Goal: Information Seeking & Learning: Learn about a topic

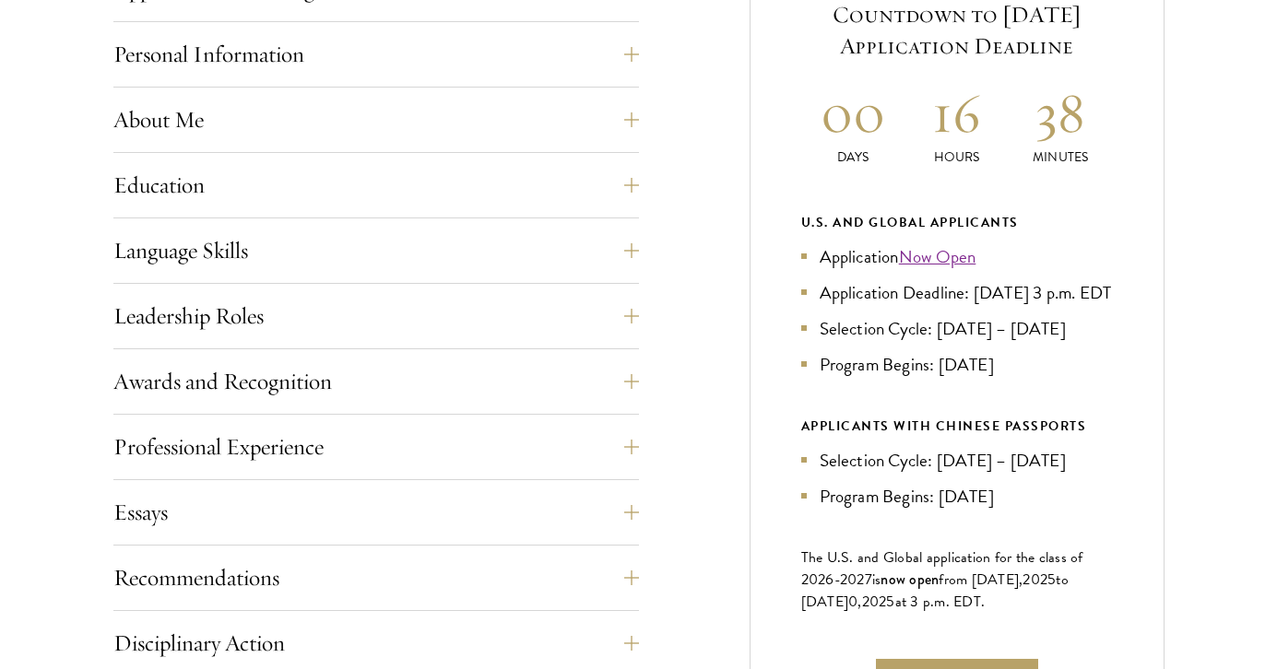
scroll to position [919, 0]
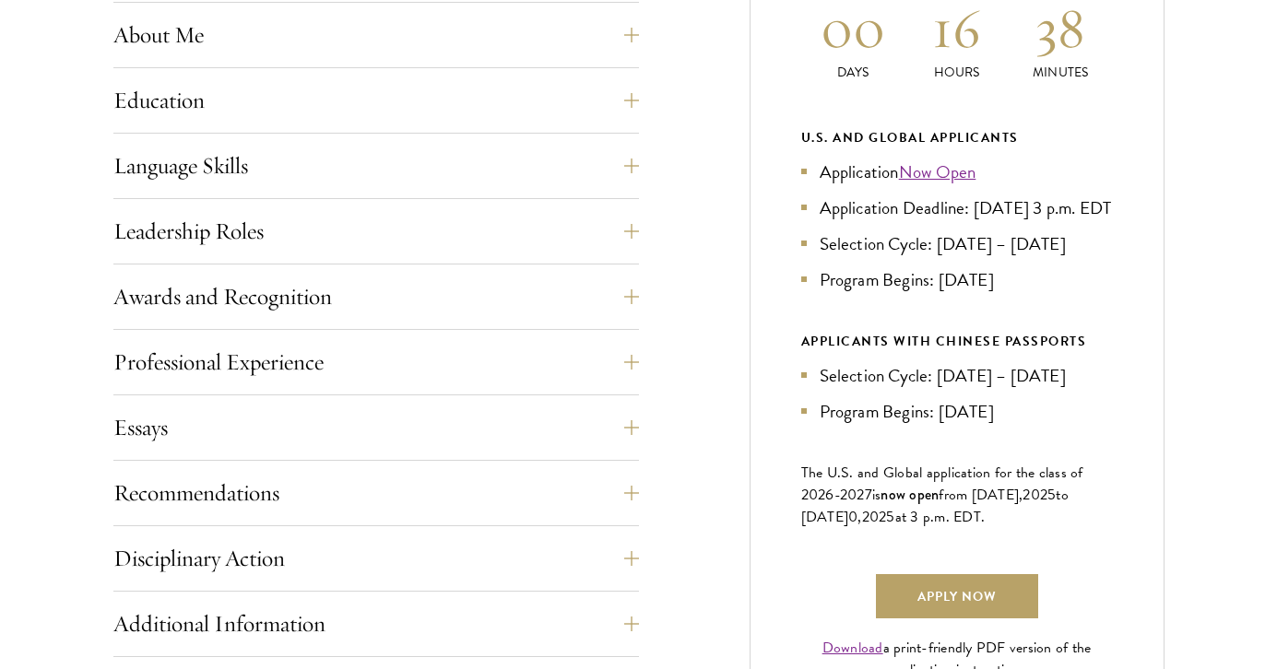
click at [562, 455] on div "Essays Each applicant is required to provide two essays and two short answer re…" at bounding box center [375, 433] width 525 height 55
click at [579, 438] on button "Essays" at bounding box center [389, 428] width 525 height 44
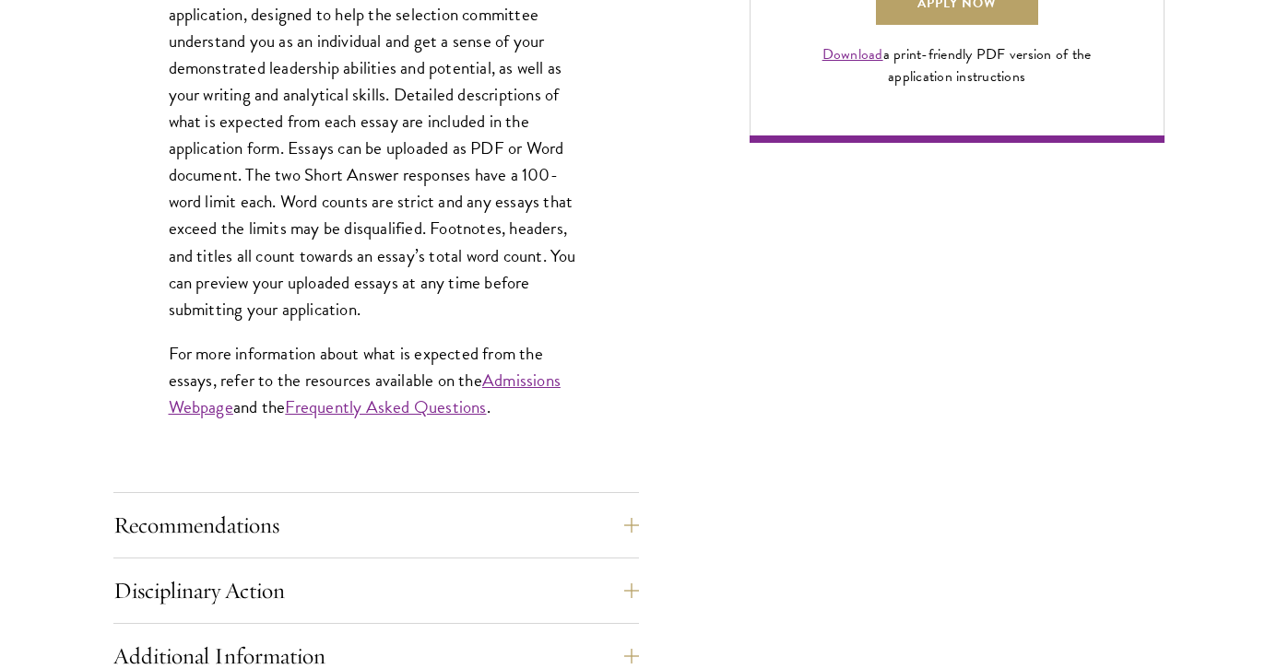
scroll to position [1529, 0]
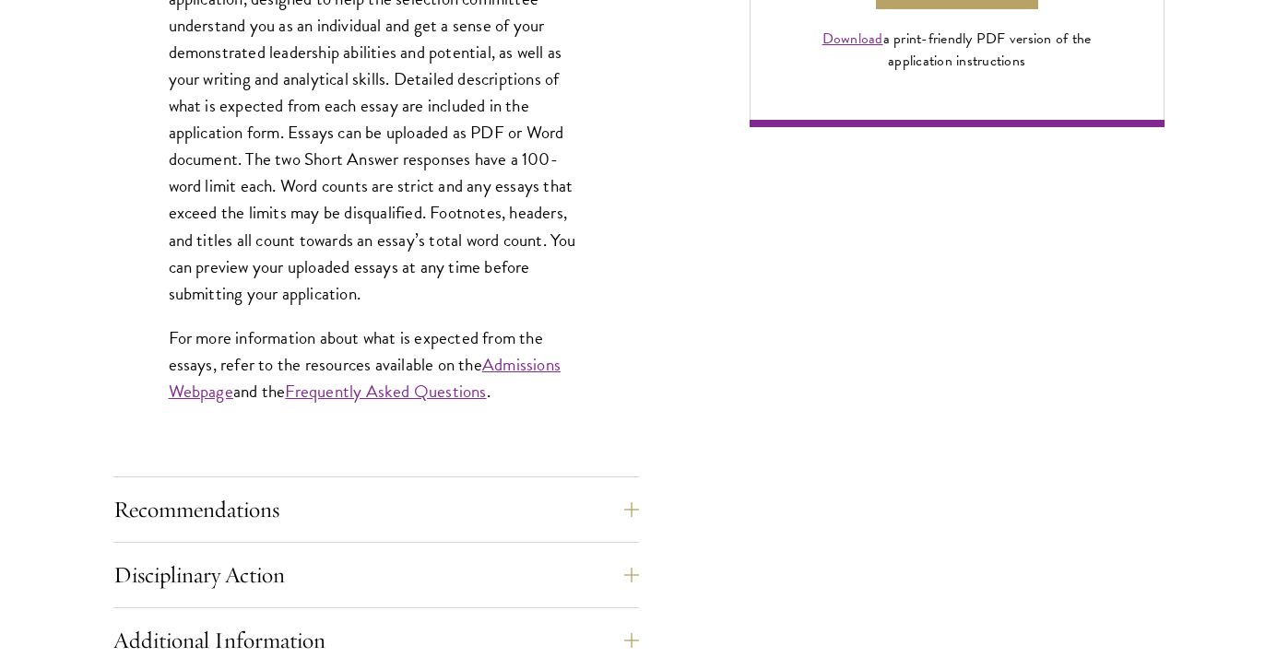
click at [441, 392] on link "Frequently Asked Questions" at bounding box center [385, 391] width 201 height 27
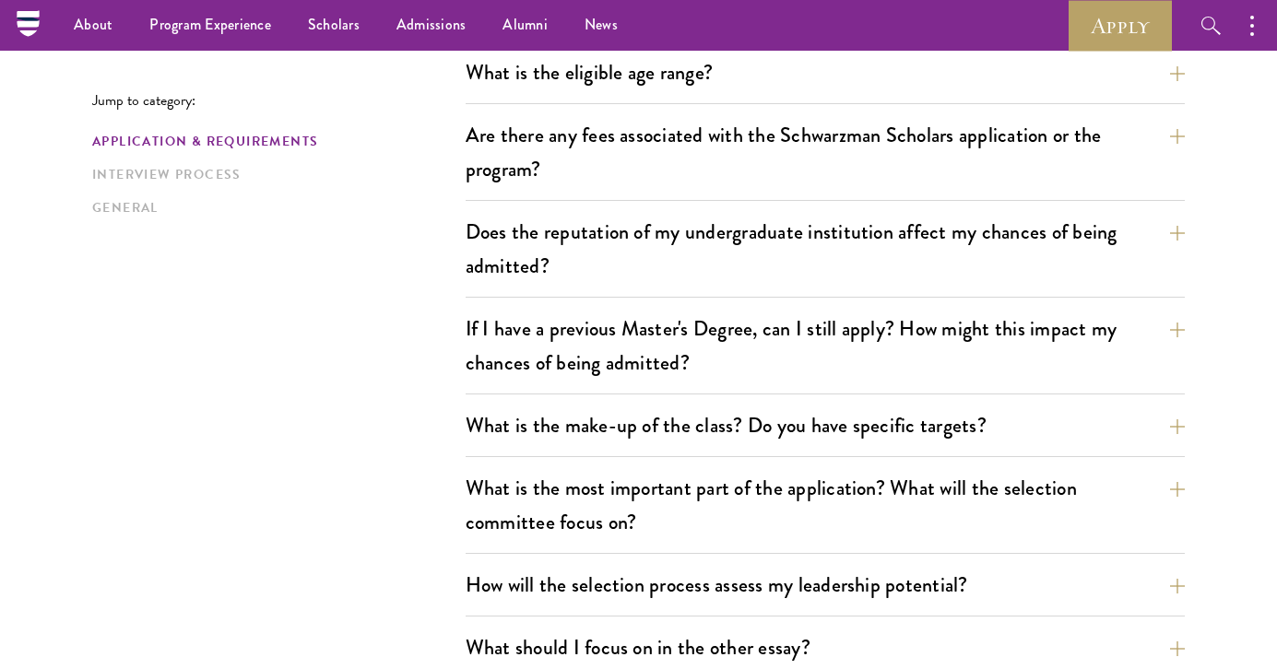
scroll to position [493, 0]
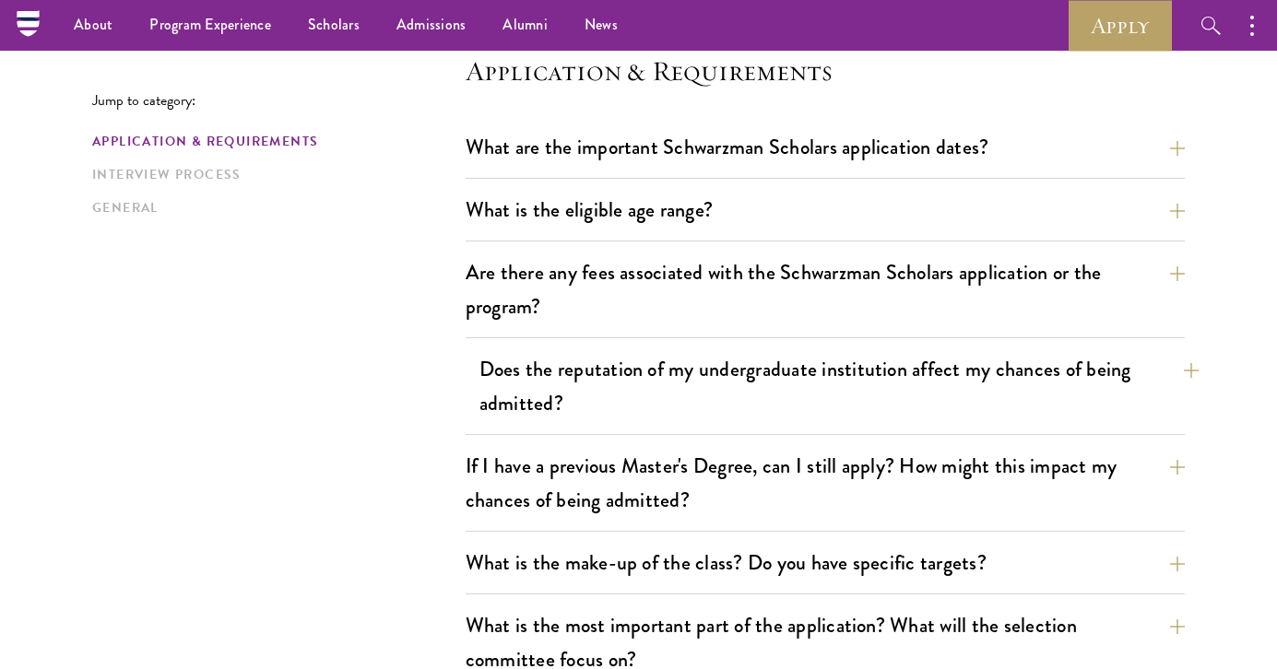
click at [626, 401] on button "Does the reputation of my undergraduate institution affect my chances of being …" at bounding box center [838, 386] width 719 height 76
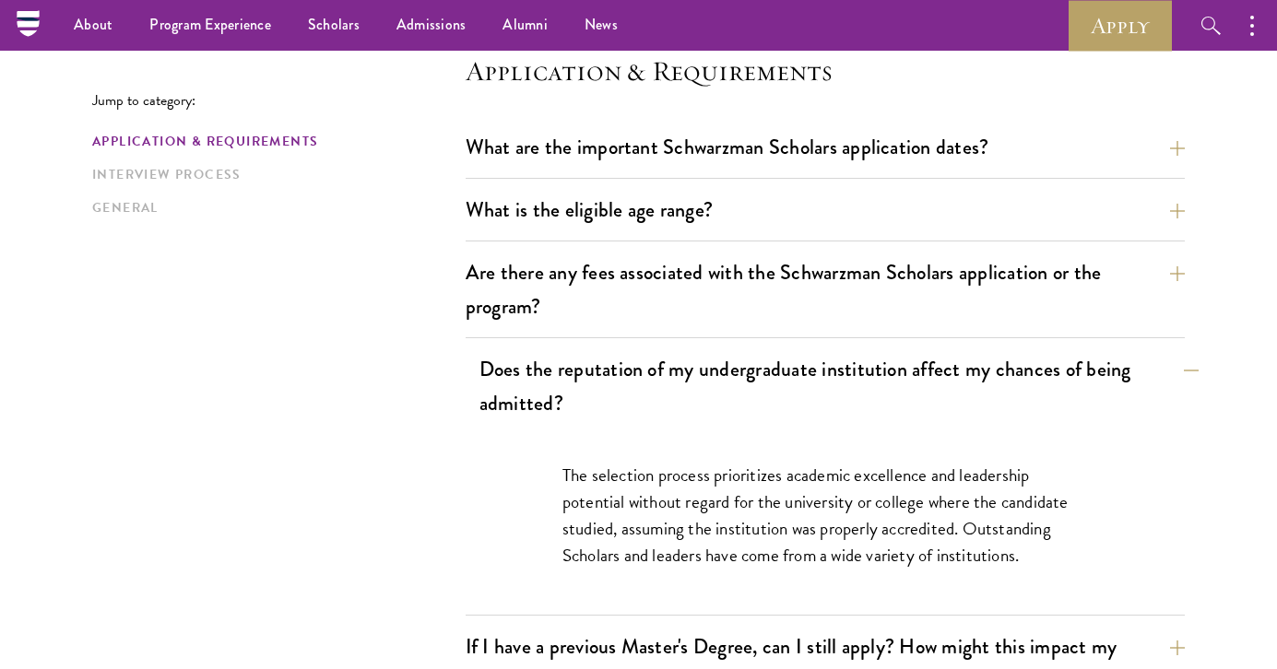
click at [643, 384] on button "Does the reputation of my undergraduate institution affect my chances of being …" at bounding box center [838, 386] width 719 height 76
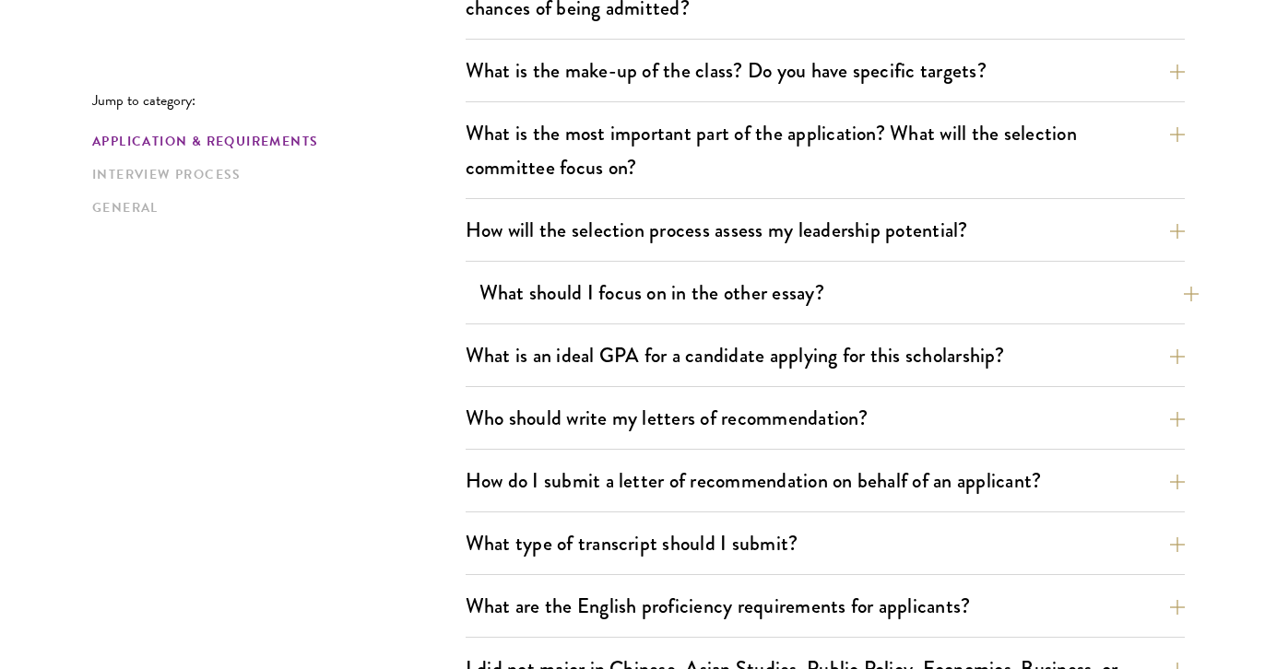
scroll to position [1016, 0]
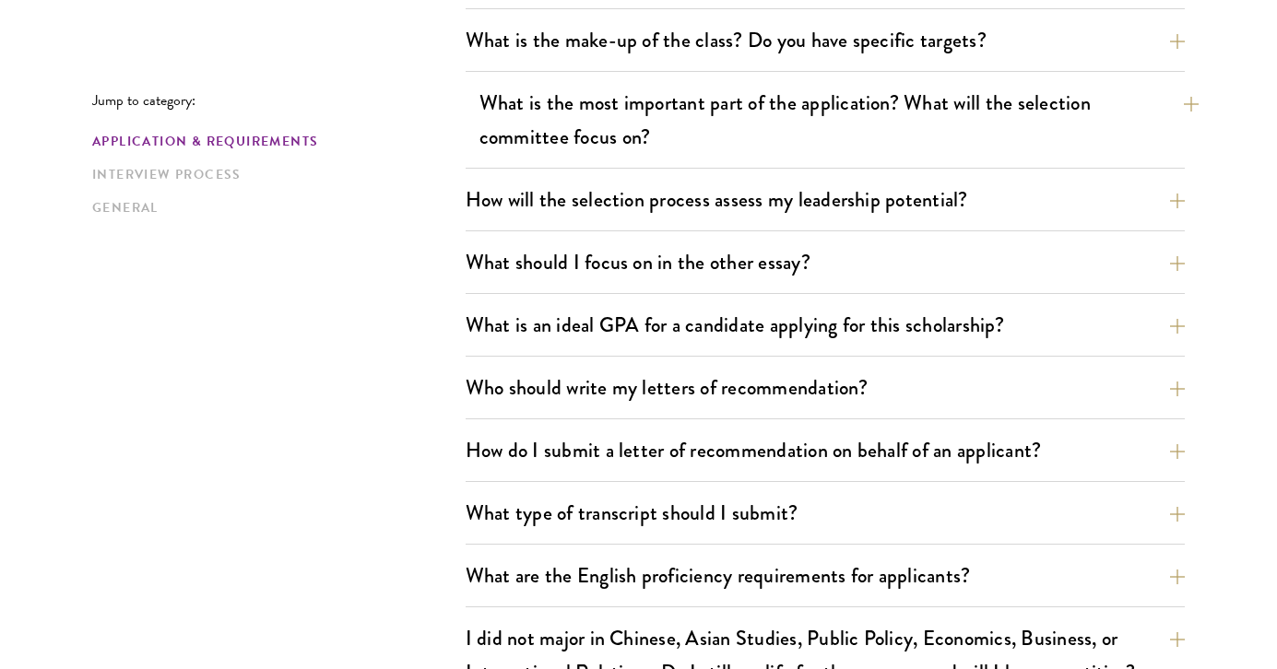
click at [585, 147] on button "What is the most important part of the application? What will the selection com…" at bounding box center [838, 120] width 719 height 76
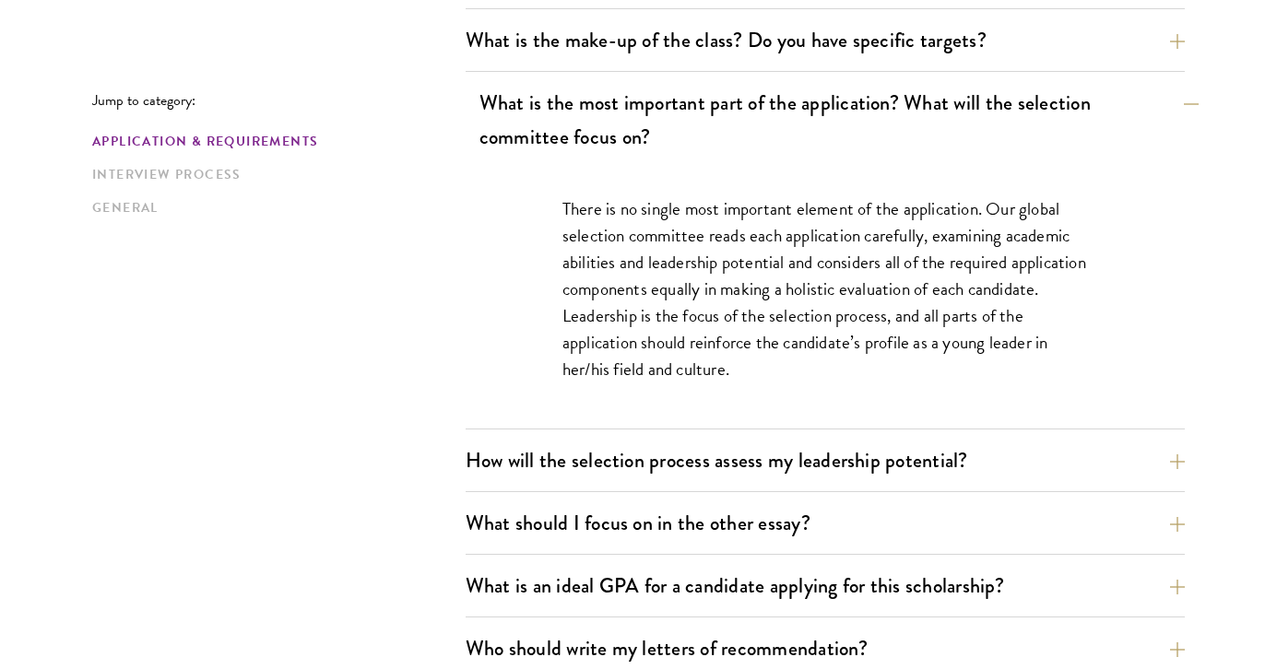
click at [585, 147] on button "What is the most important part of the application? What will the selection com…" at bounding box center [838, 120] width 719 height 76
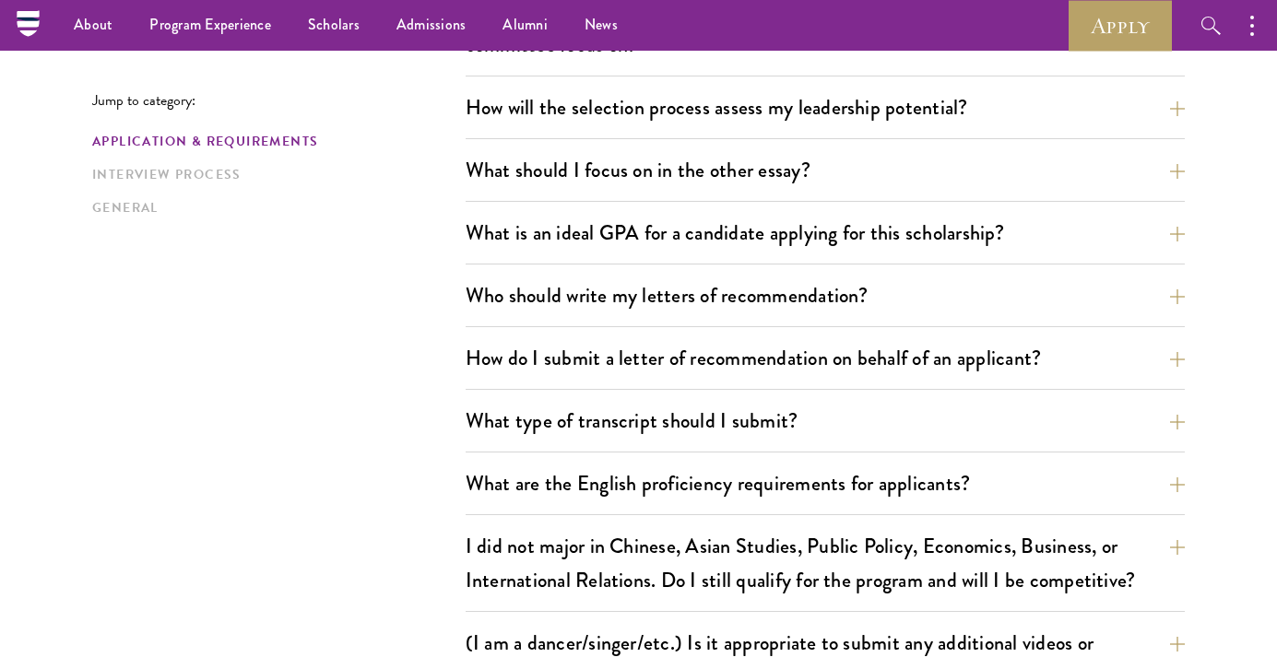
scroll to position [1092, 0]
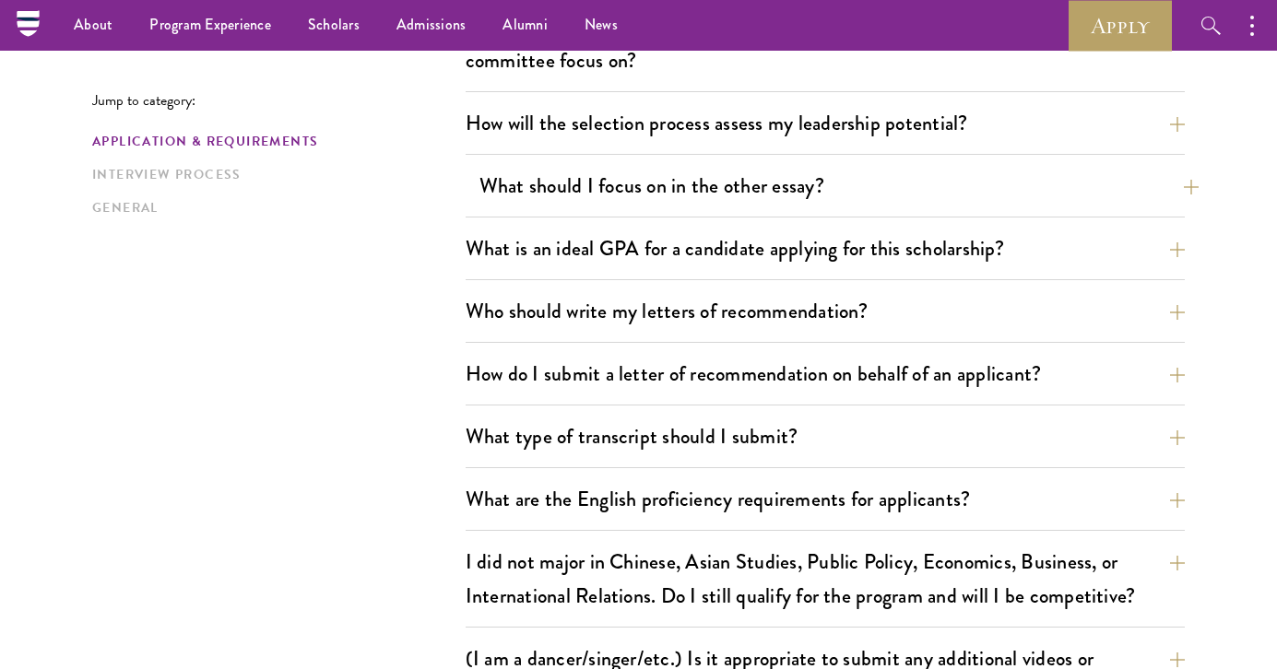
click at [662, 183] on button "What should I focus on in the other essay?" at bounding box center [838, 185] width 719 height 41
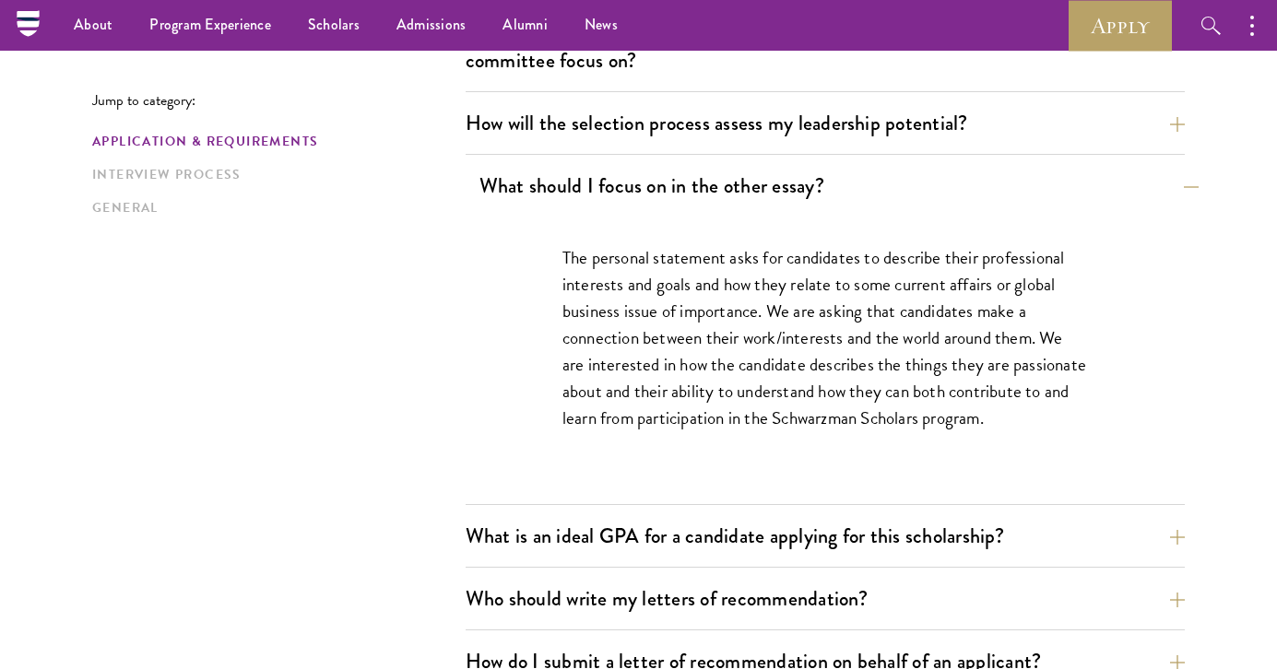
click at [662, 183] on button "What should I focus on in the other essay?" at bounding box center [838, 185] width 719 height 41
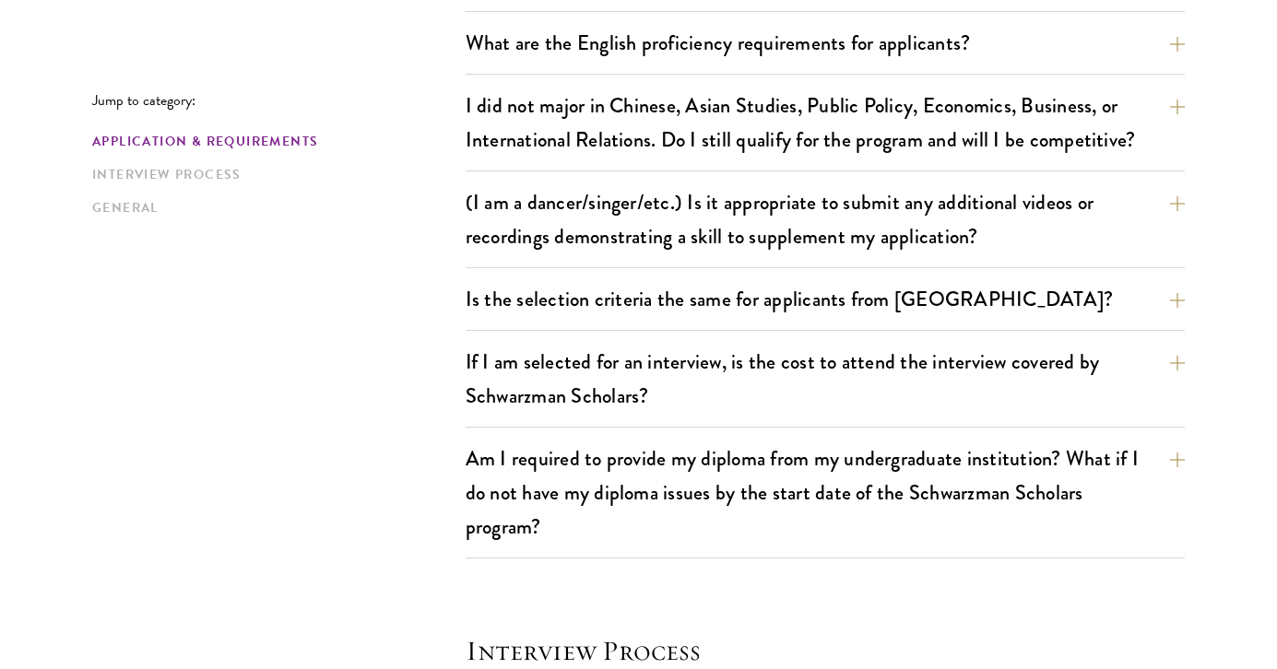
scroll to position [1552, 0]
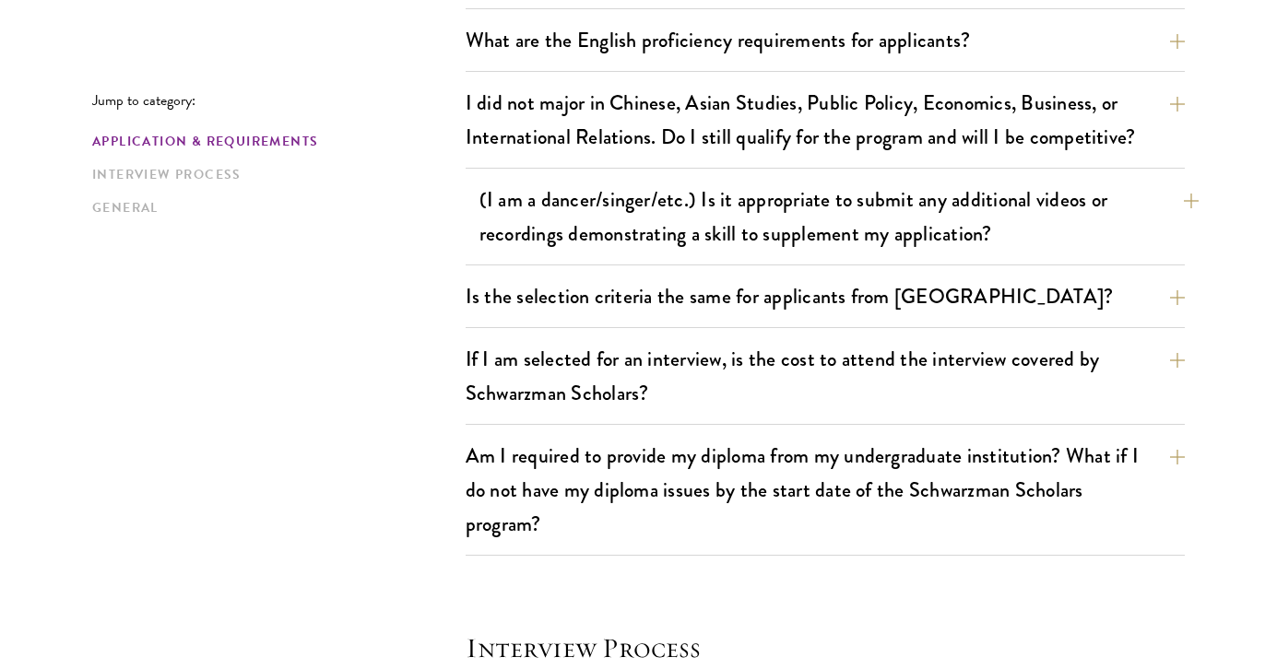
click at [607, 189] on button "(I am a dancer/singer/etc.) Is it appropriate to submit any additional videos o…" at bounding box center [838, 217] width 719 height 76
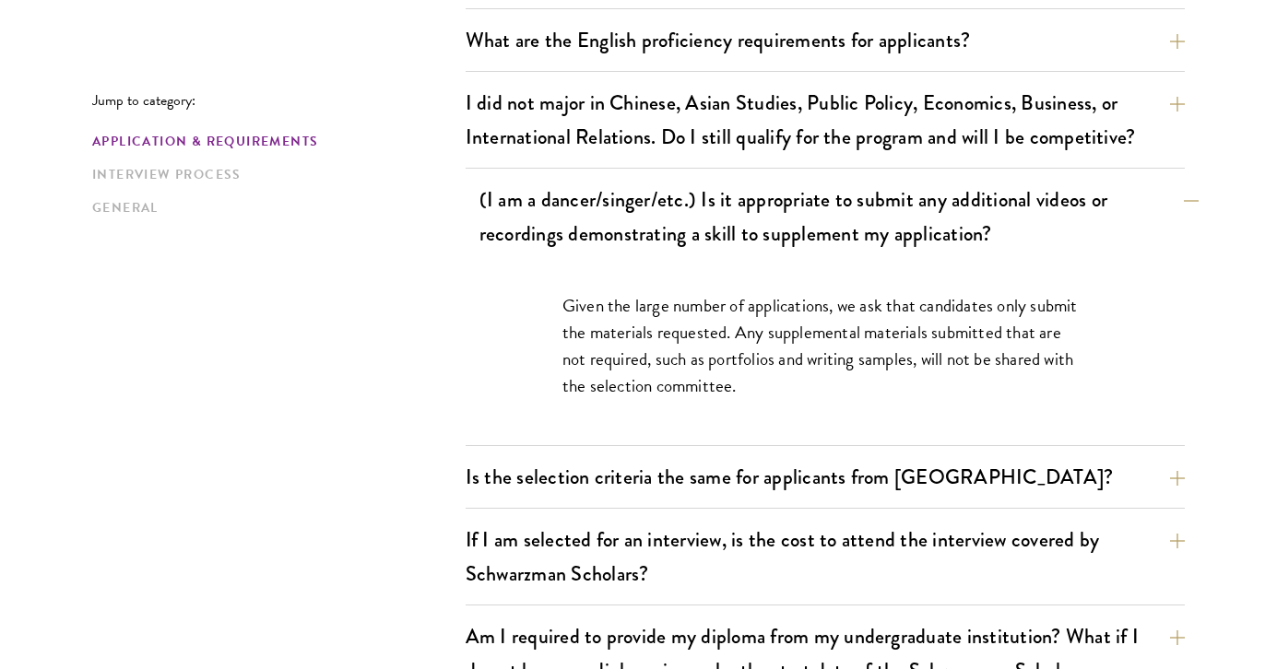
click at [607, 189] on button "(I am a dancer/singer/etc.) Is it appropriate to submit any additional videos o…" at bounding box center [838, 217] width 719 height 76
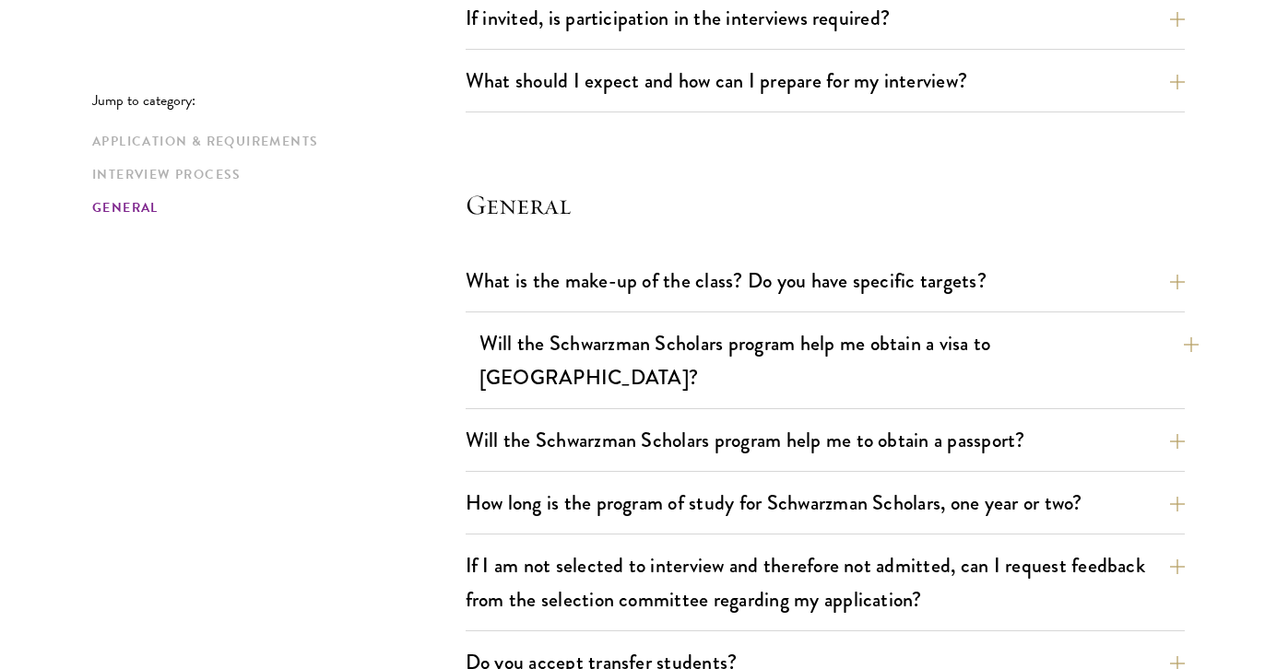
scroll to position [2761, 0]
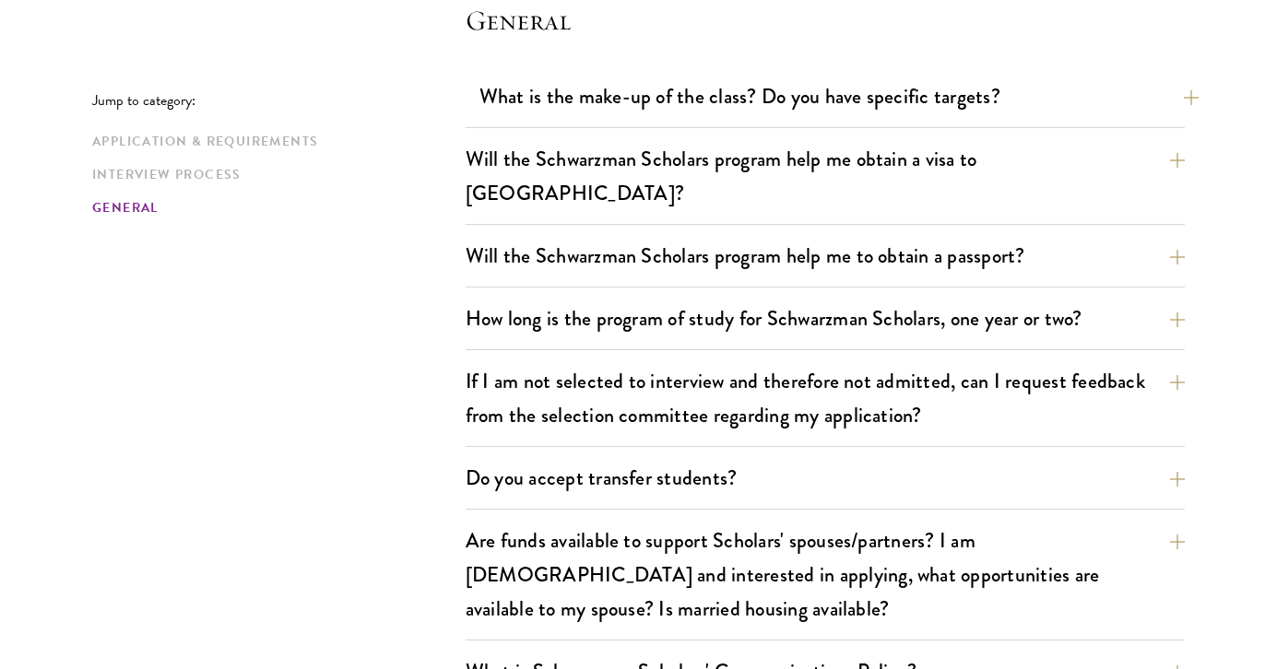
click at [679, 99] on button "What is the make-up of the class? Do you have specific targets?" at bounding box center [838, 96] width 719 height 41
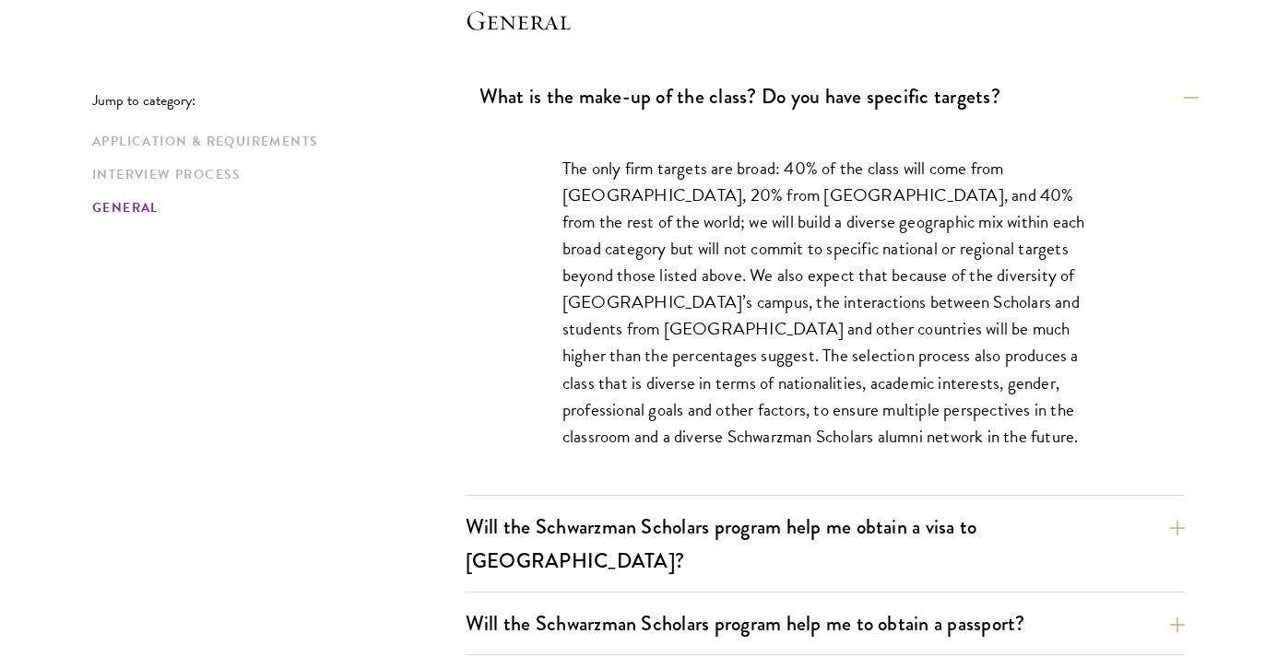
click at [679, 99] on button "What is the make-up of the class? Do you have specific targets?" at bounding box center [838, 96] width 719 height 41
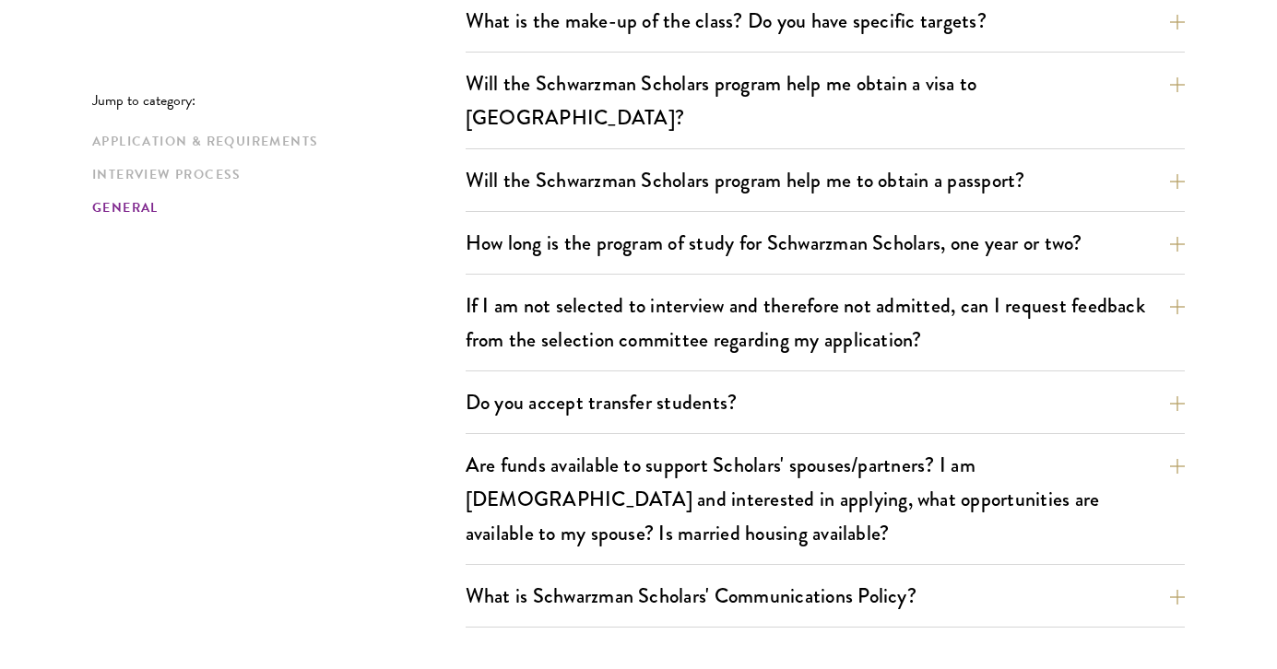
scroll to position [2861, 0]
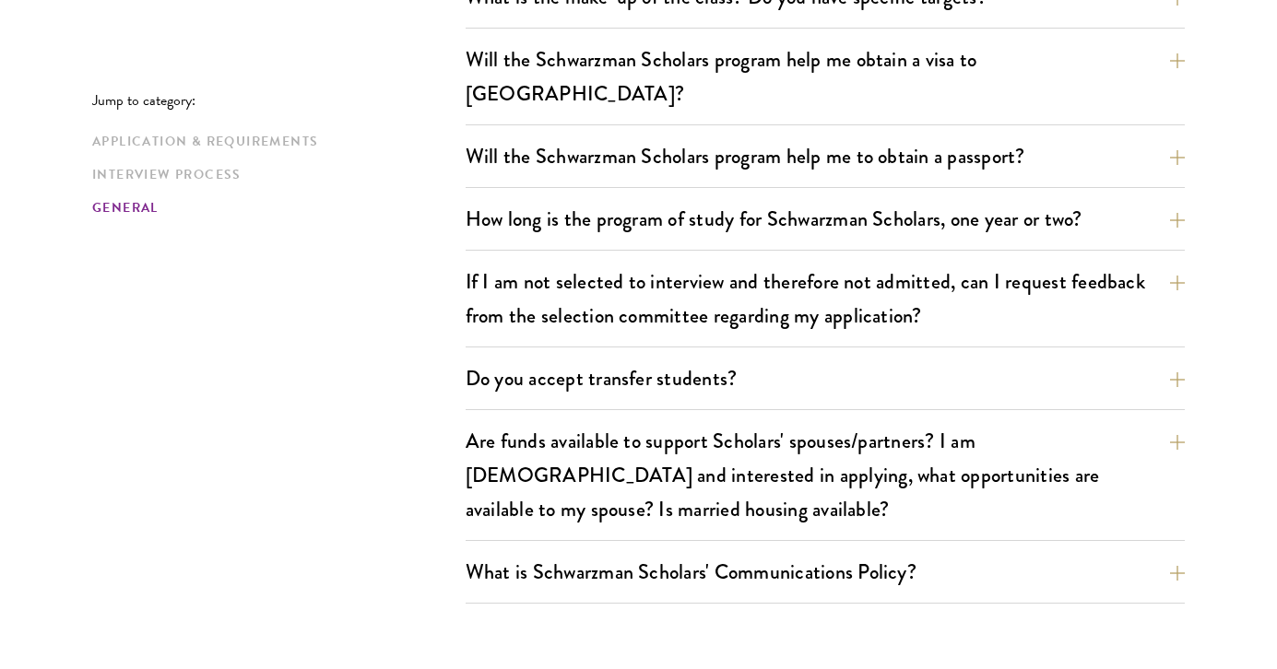
click at [694, 82] on div "Will the Schwarzman Scholars program help me obtain a visa to China? The Tsingh…" at bounding box center [825, 82] width 719 height 87
click at [710, 67] on button "Will the Schwarzman Scholars program help me obtain a visa to China?" at bounding box center [838, 77] width 719 height 76
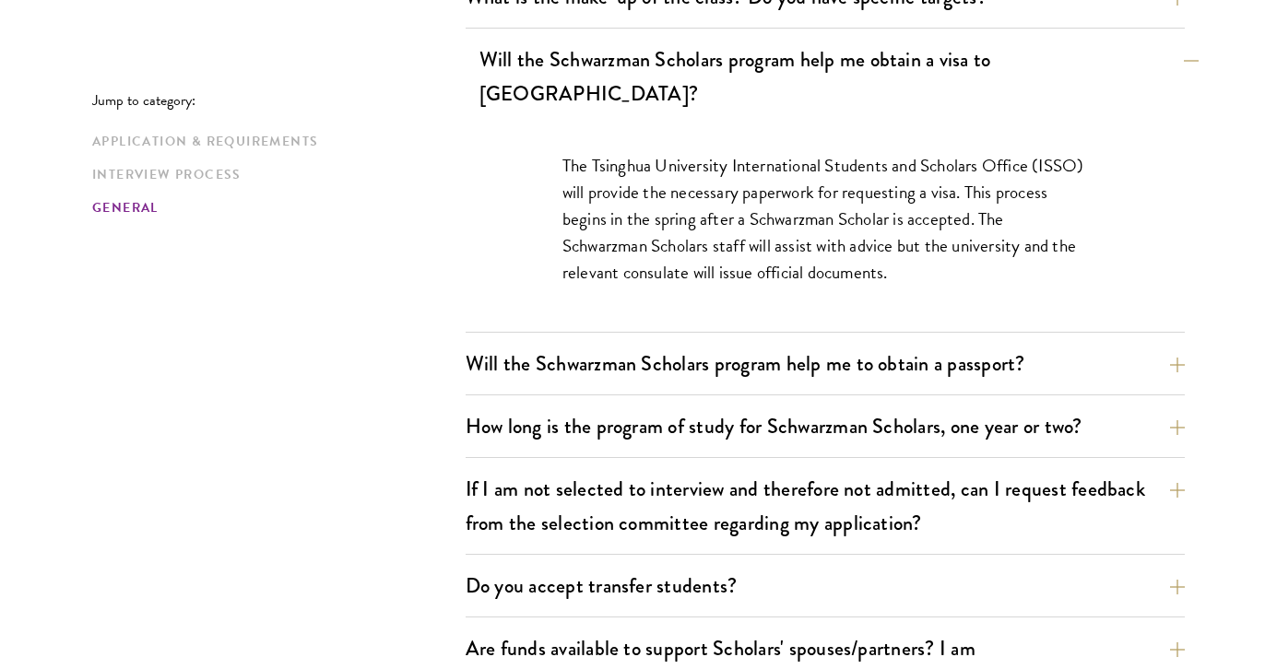
click at [710, 66] on button "Will the Schwarzman Scholars program help me obtain a visa to China?" at bounding box center [838, 77] width 719 height 76
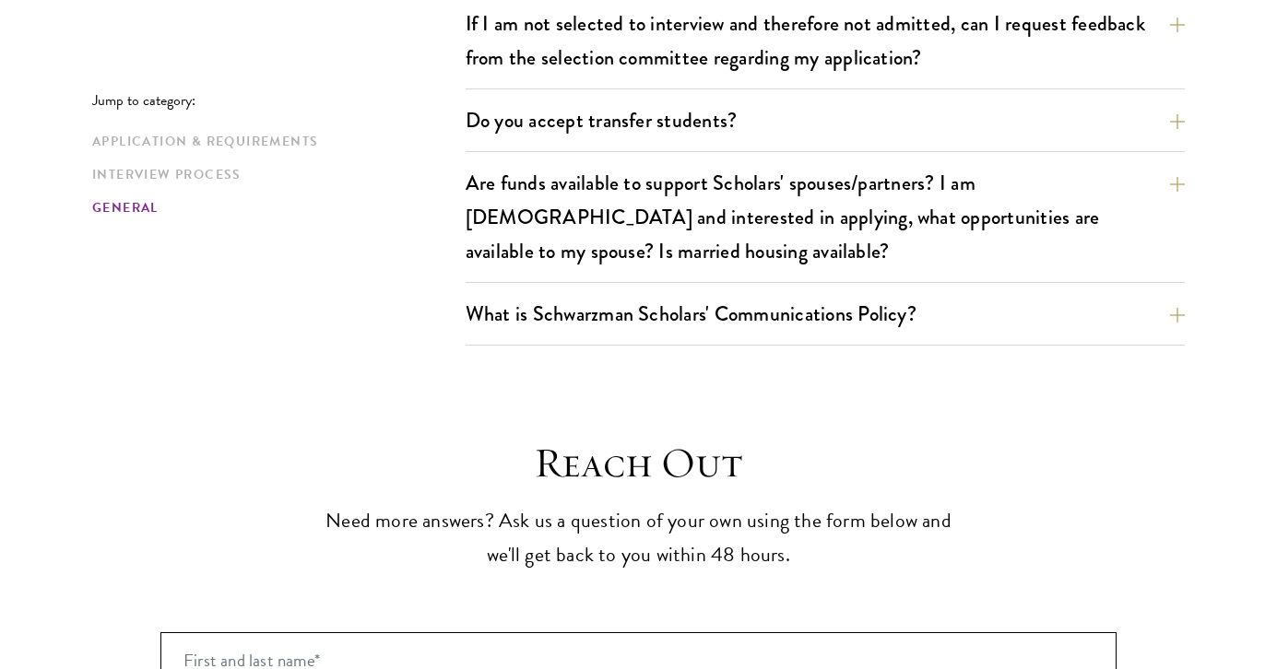
scroll to position [3135, 0]
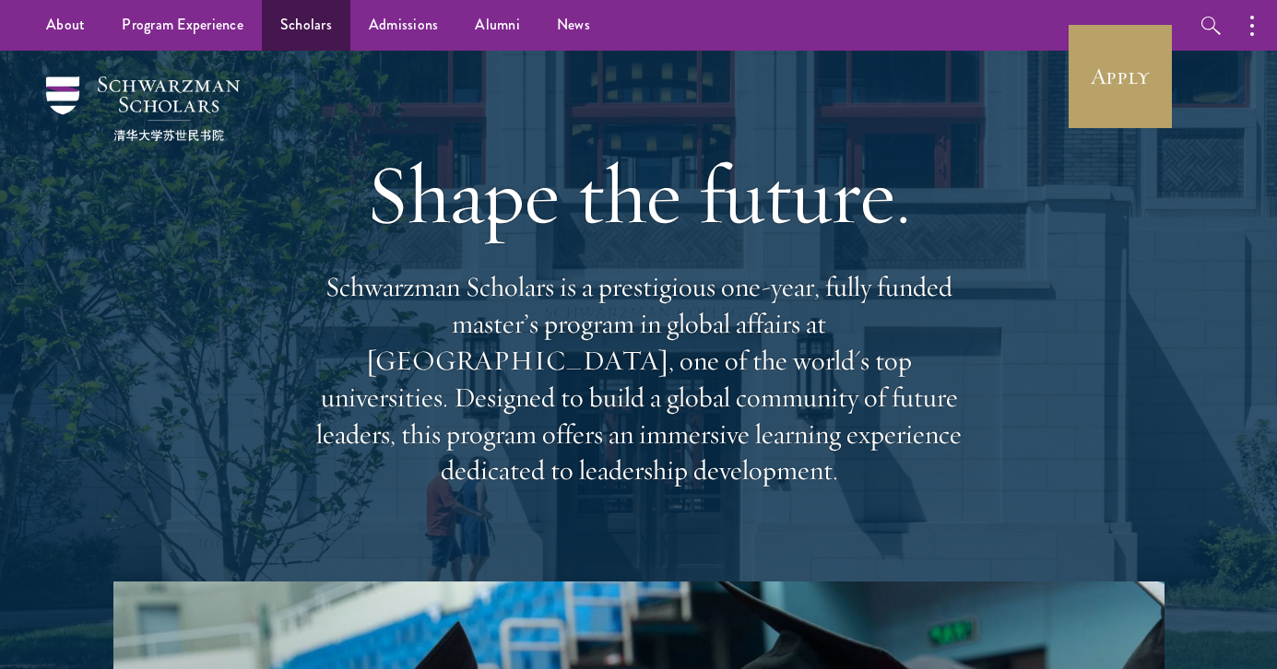
click at [296, 19] on link "Scholars" at bounding box center [306, 25] width 89 height 51
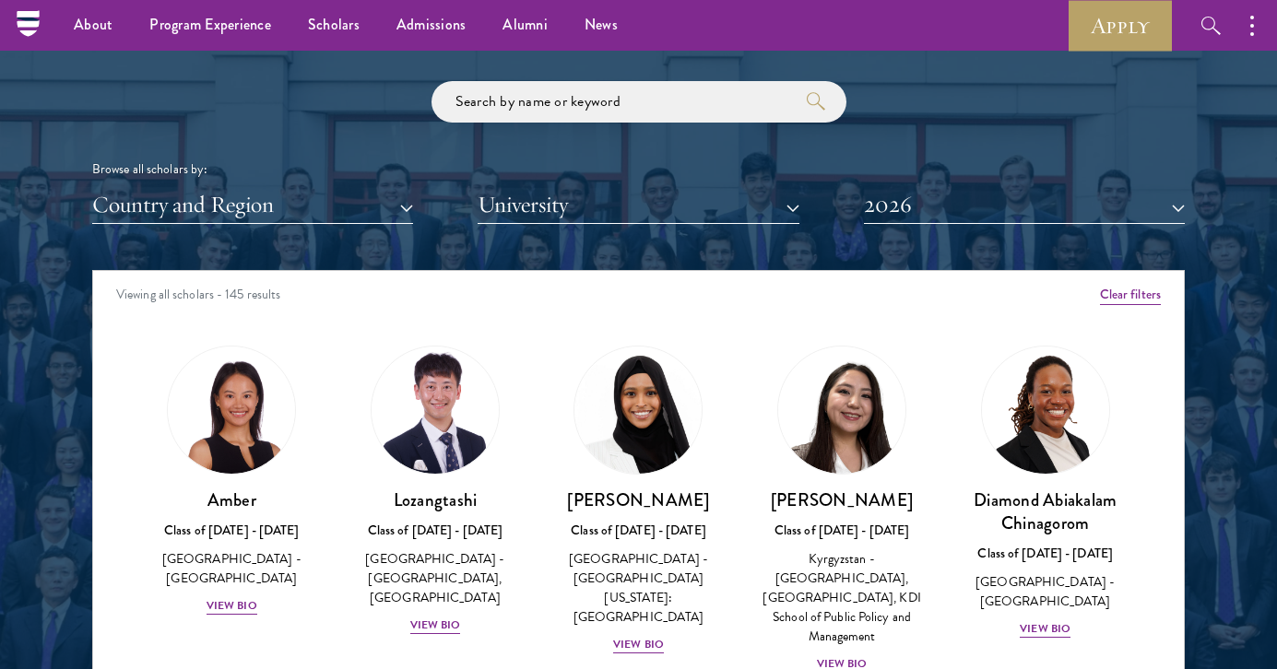
scroll to position [1999, 0]
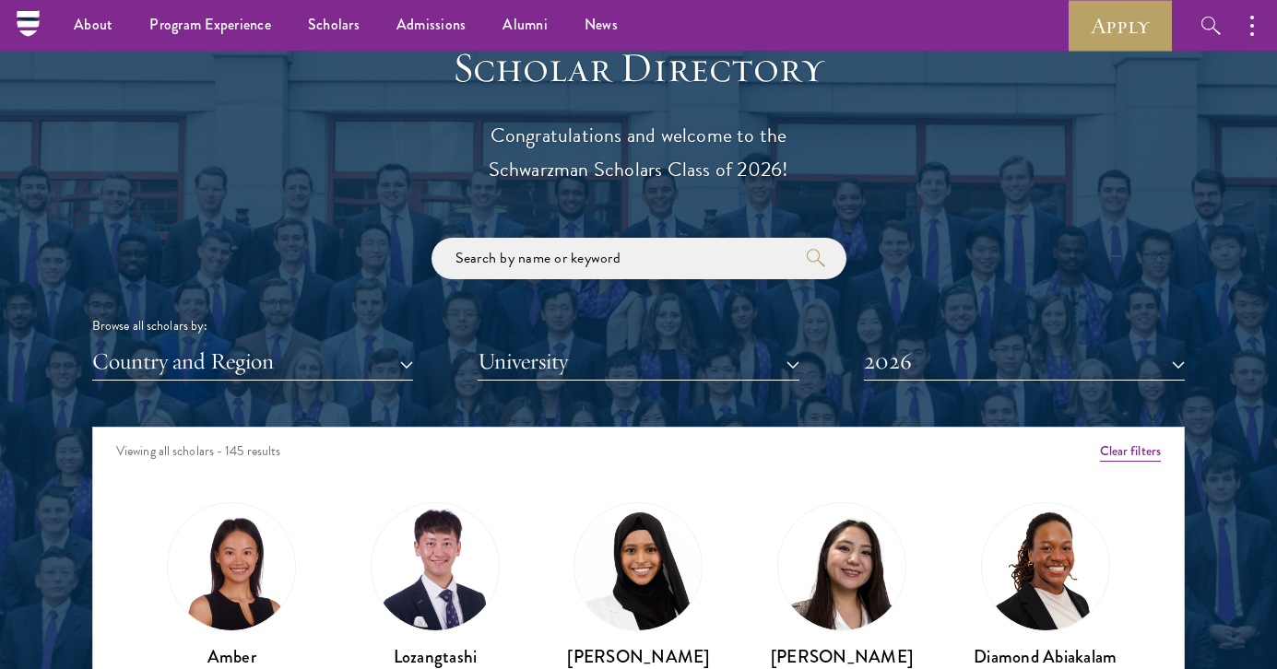
click at [726, 344] on button "University" at bounding box center [638, 362] width 321 height 38
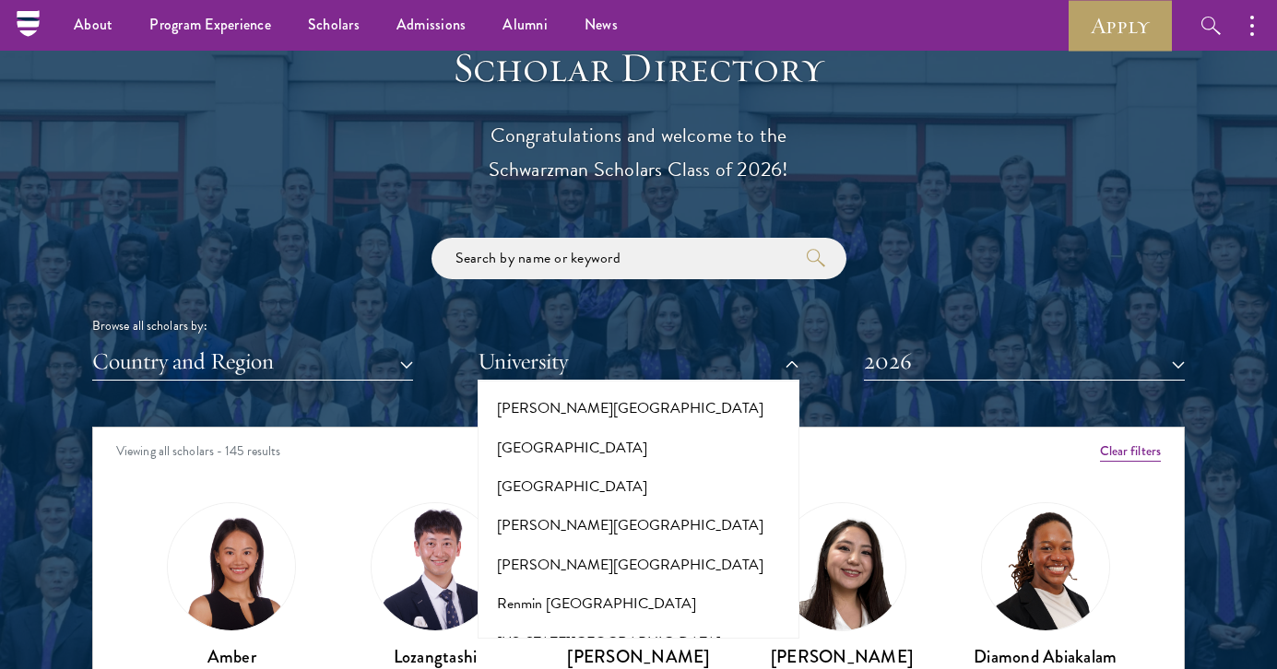
scroll to position [9616, 0]
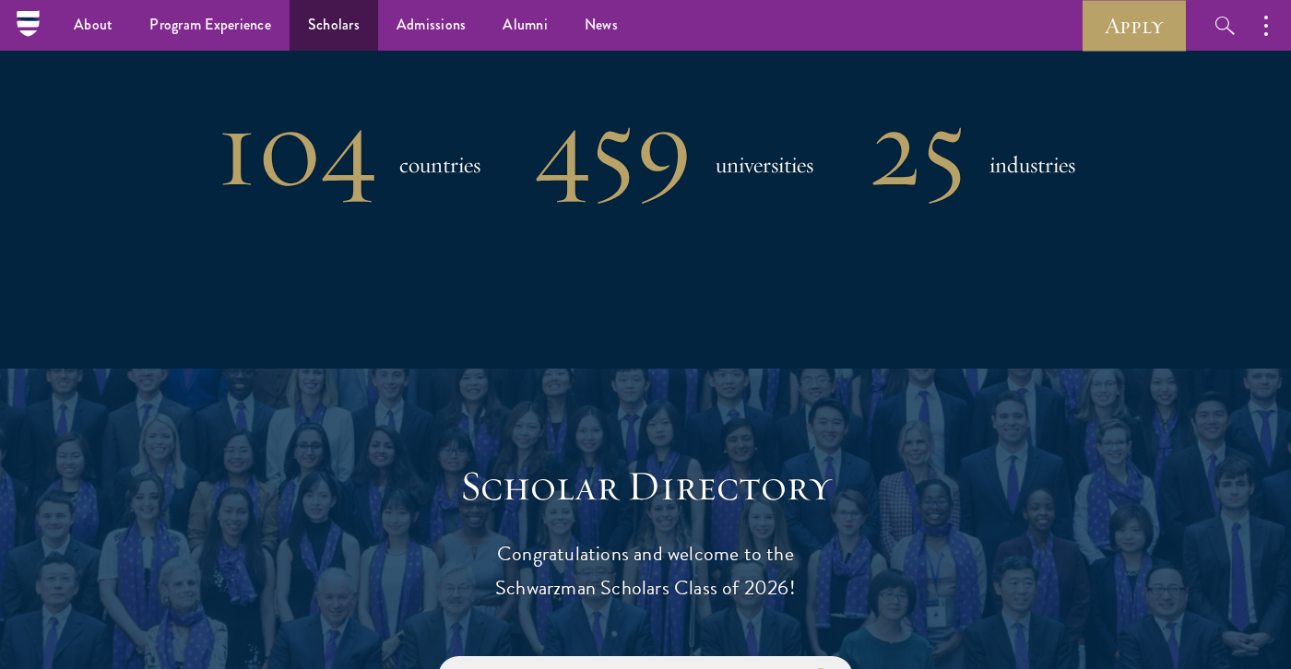
scroll to position [1359, 0]
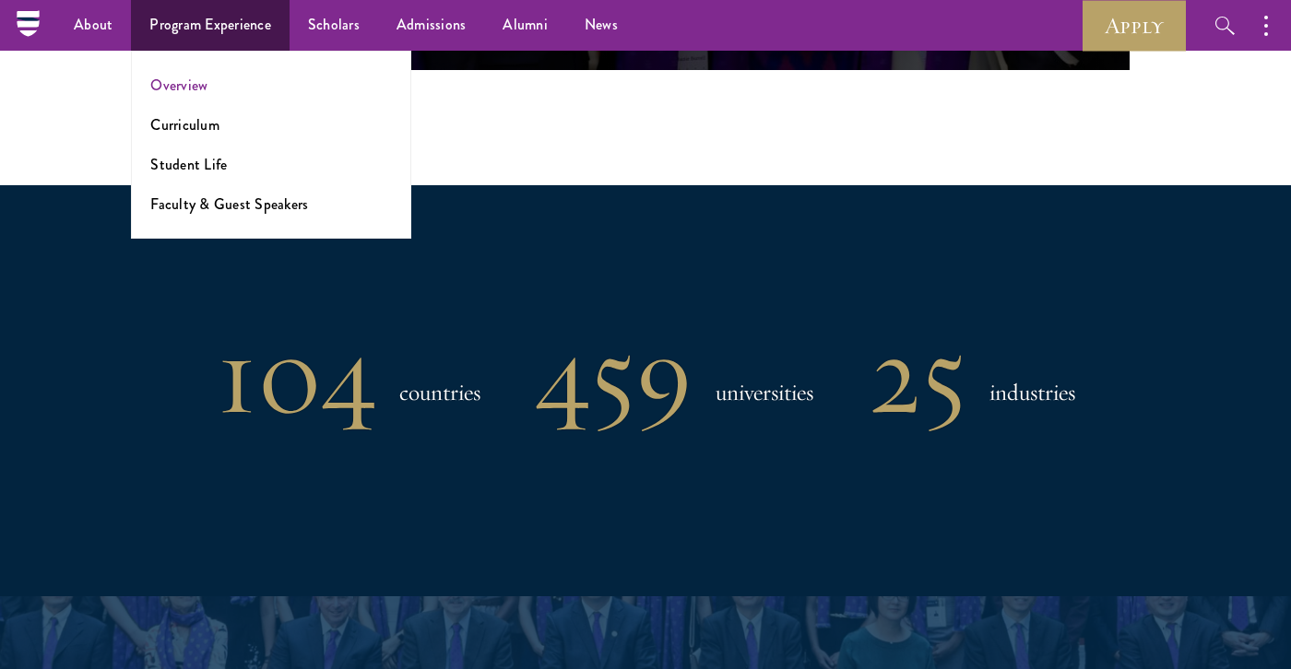
click at [205, 93] on link "Overview" at bounding box center [178, 85] width 57 height 21
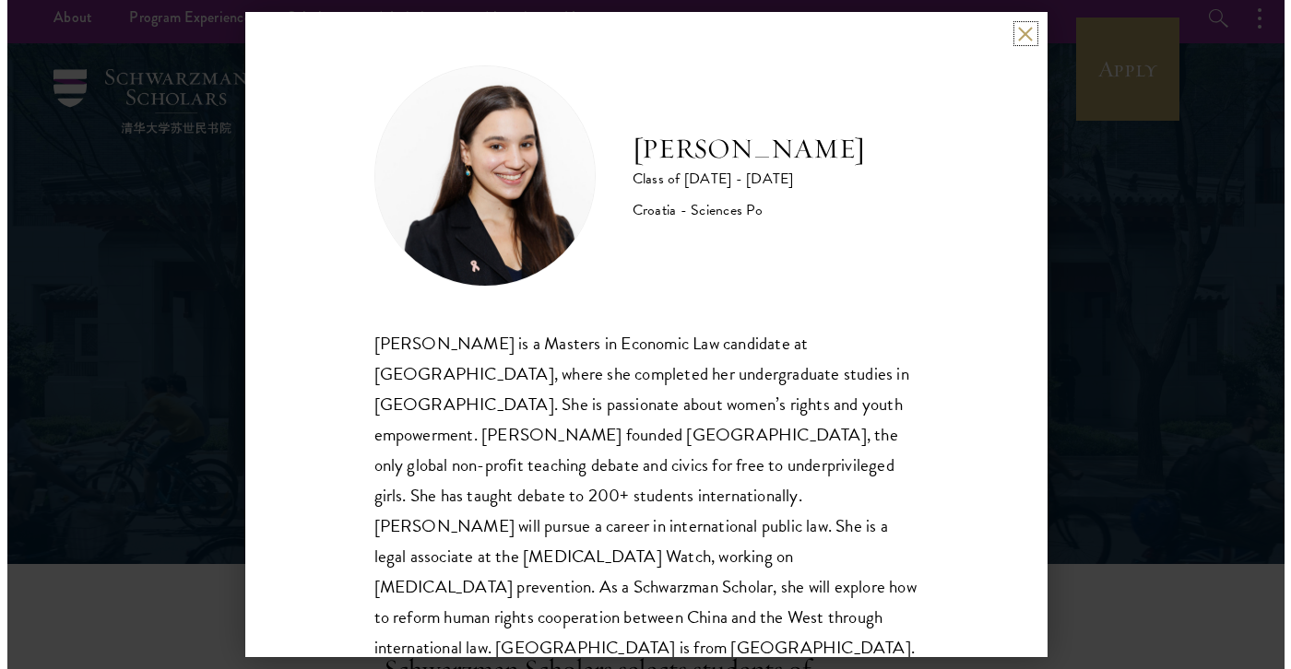
scroll to position [22, 0]
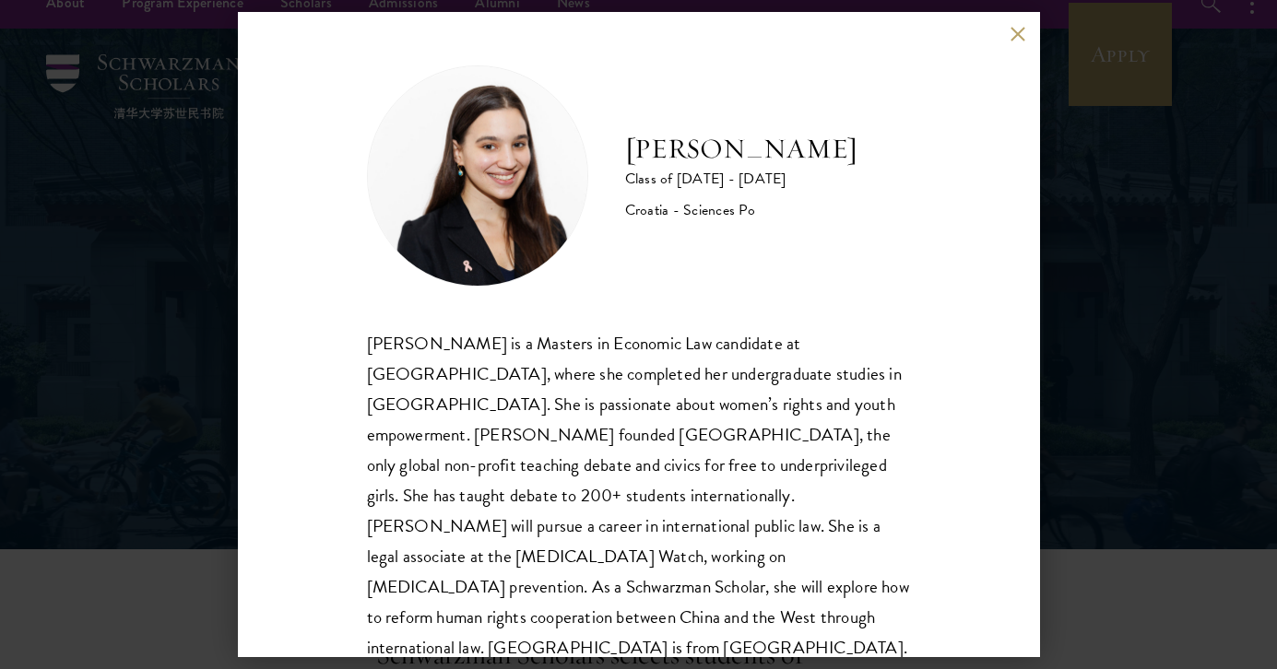
click at [1025, 42] on div "Gabrijela Papec Class of 2025 - 2026 Croatia - Sciences Po Gabrijela Papec is a…" at bounding box center [639, 334] width 802 height 645
click at [1017, 34] on button at bounding box center [1018, 34] width 16 height 16
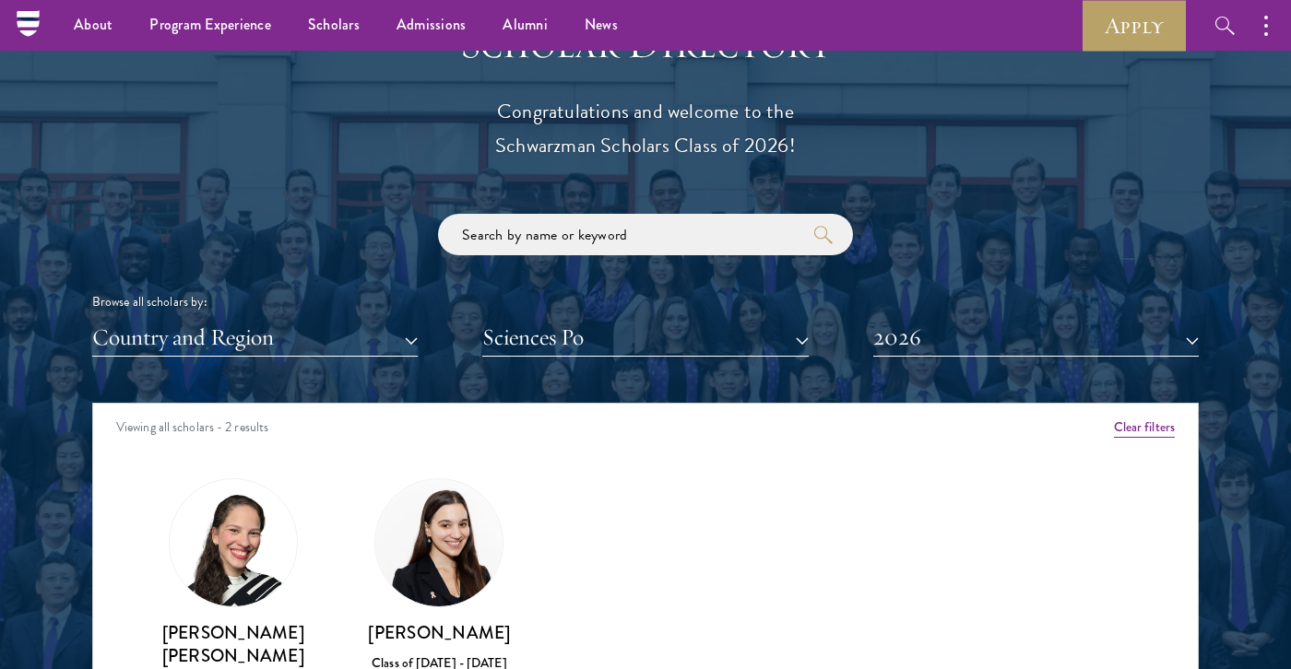
scroll to position [1974, 0]
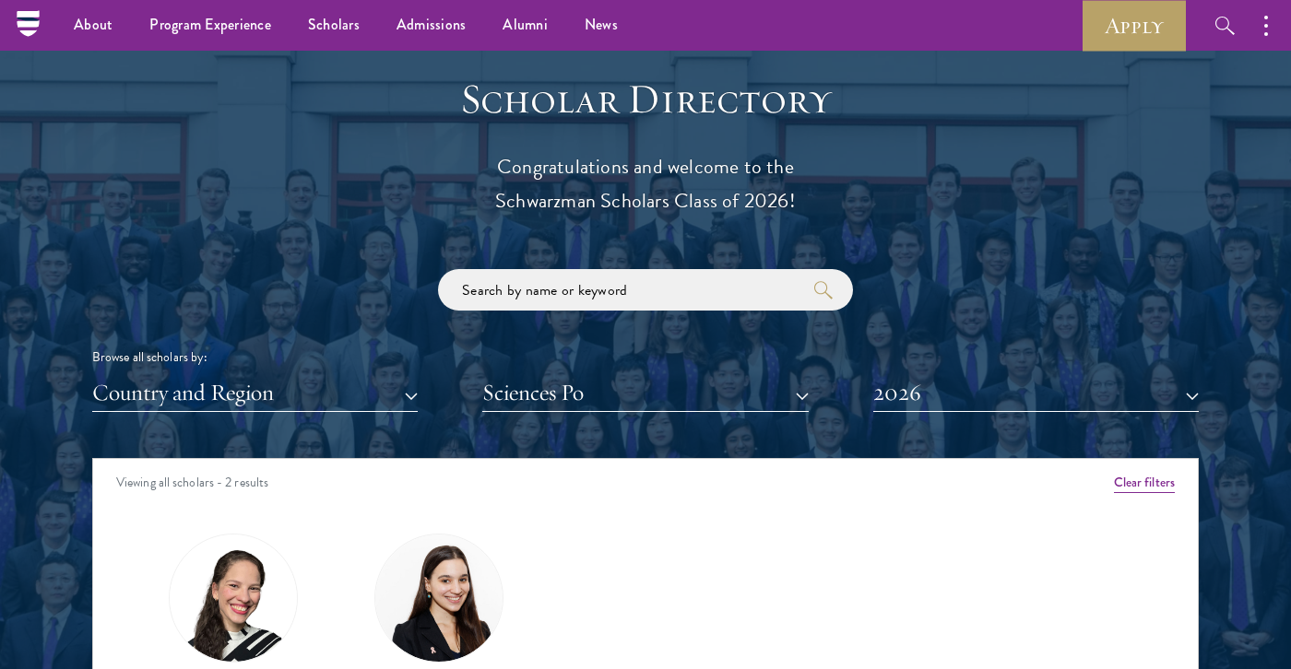
click at [585, 376] on button "Sciences Po" at bounding box center [644, 393] width 325 height 38
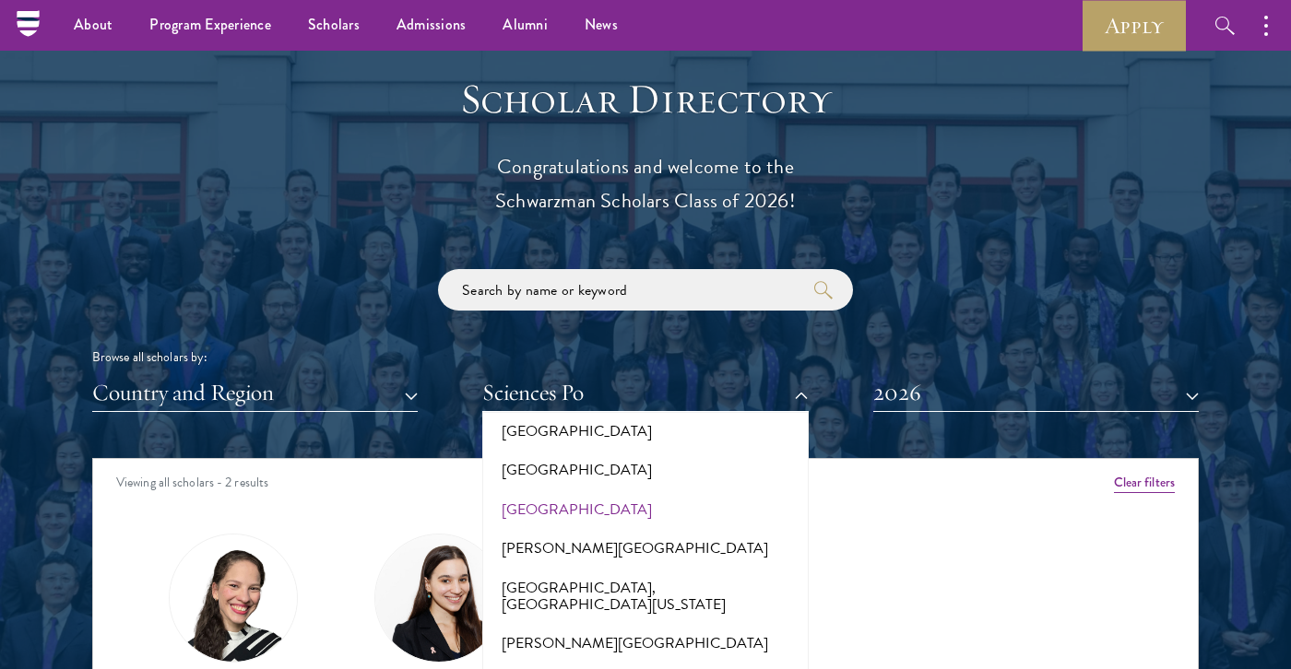
scroll to position [778, 0]
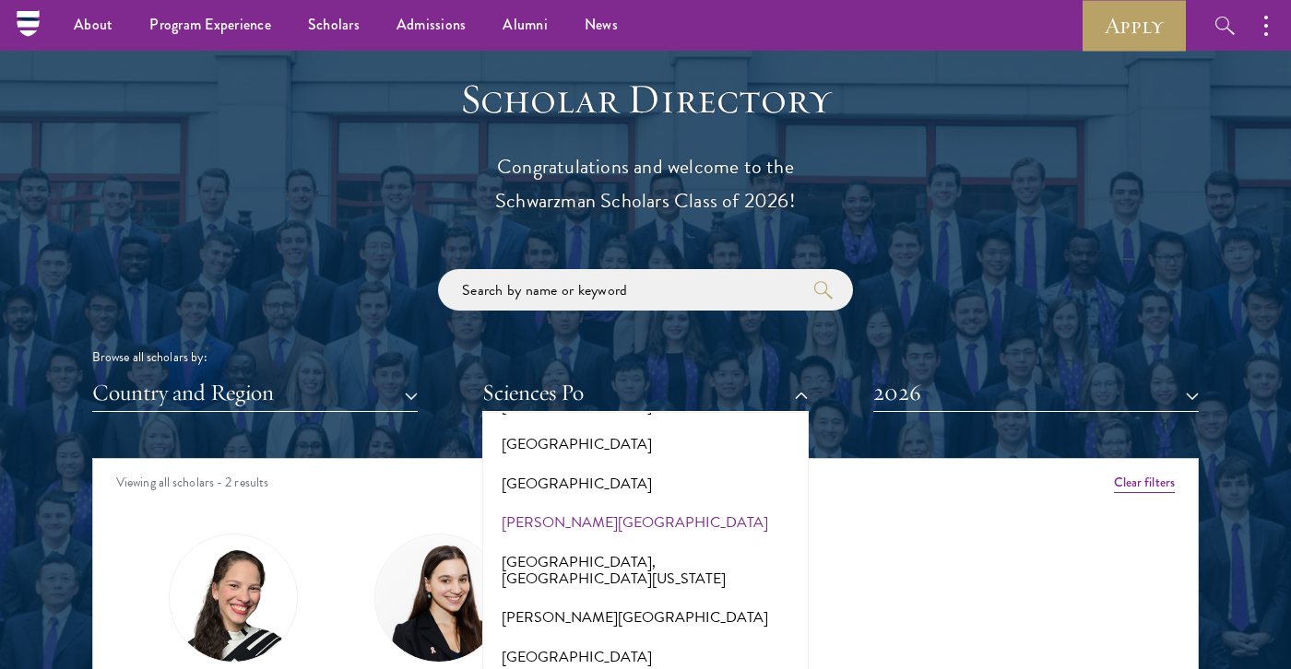
click at [581, 503] on button "Barnard College" at bounding box center [645, 522] width 314 height 39
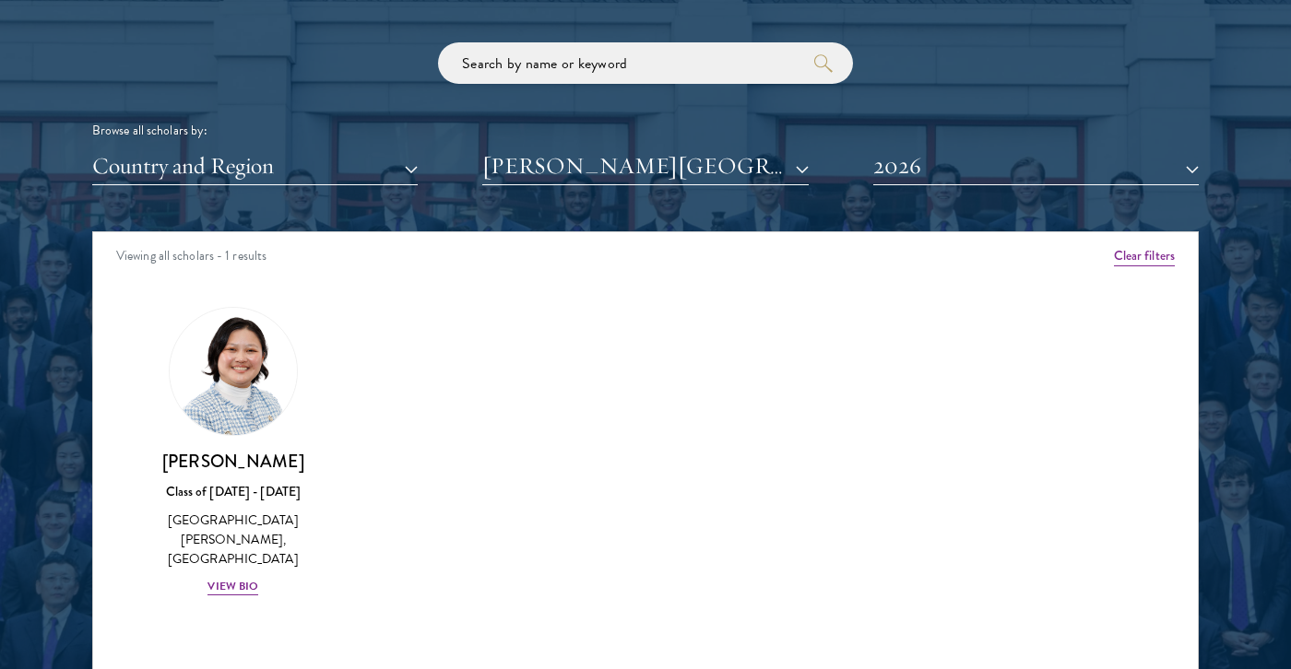
scroll to position [2253, 0]
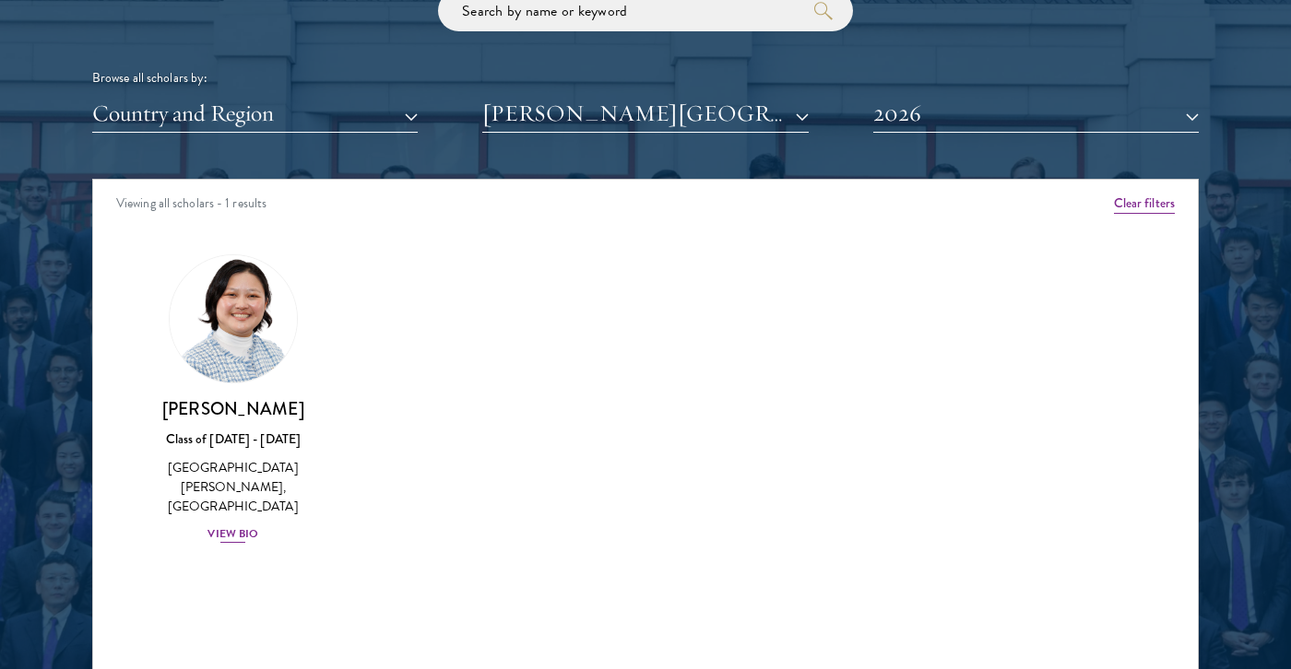
click at [249, 397] on h3 "Kelsey Chin" at bounding box center [233, 408] width 170 height 23
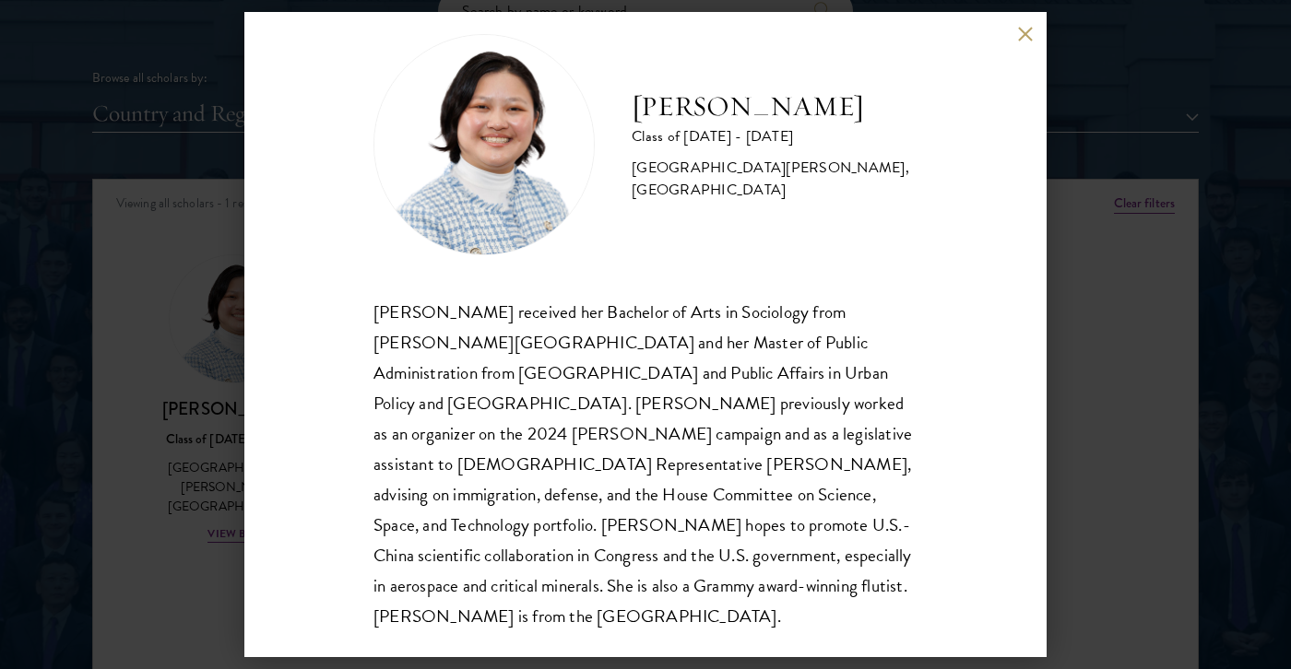
scroll to position [32, 0]
click at [1106, 378] on div "Kelsey Chin Class of 2025 - 2026 United States of America - Barnard College, Co…" at bounding box center [645, 334] width 1291 height 669
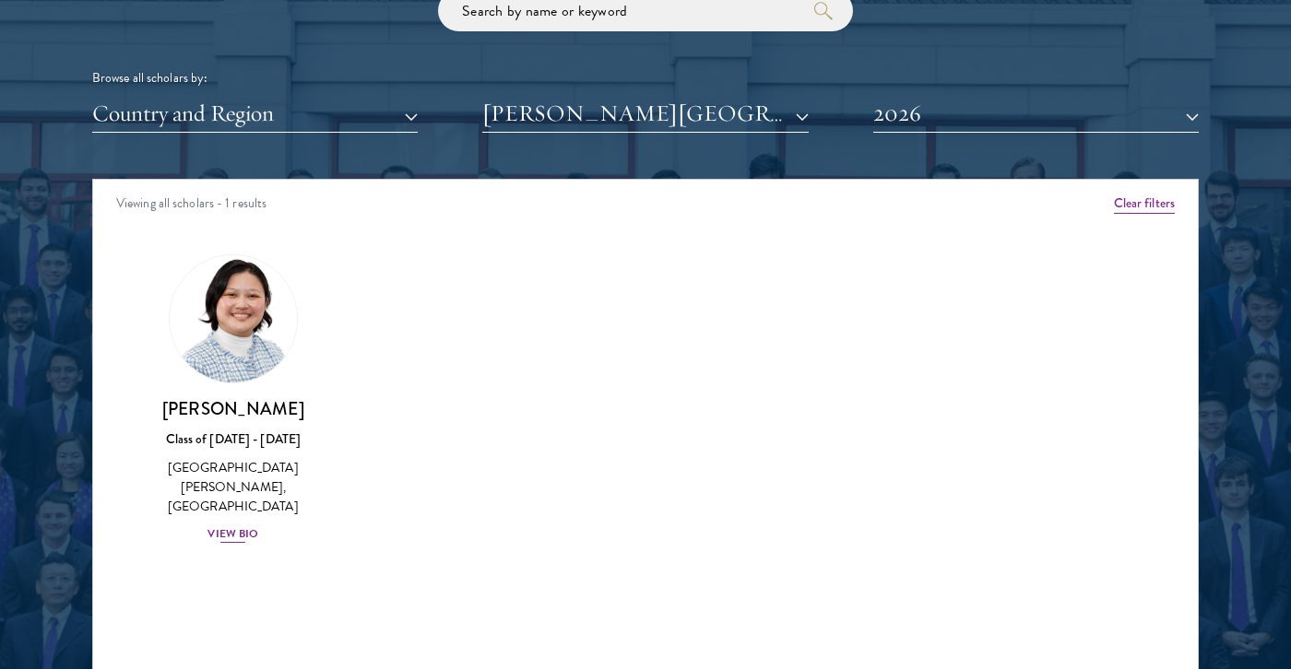
click at [232, 397] on h3 "Kelsey Chin" at bounding box center [233, 408] width 170 height 23
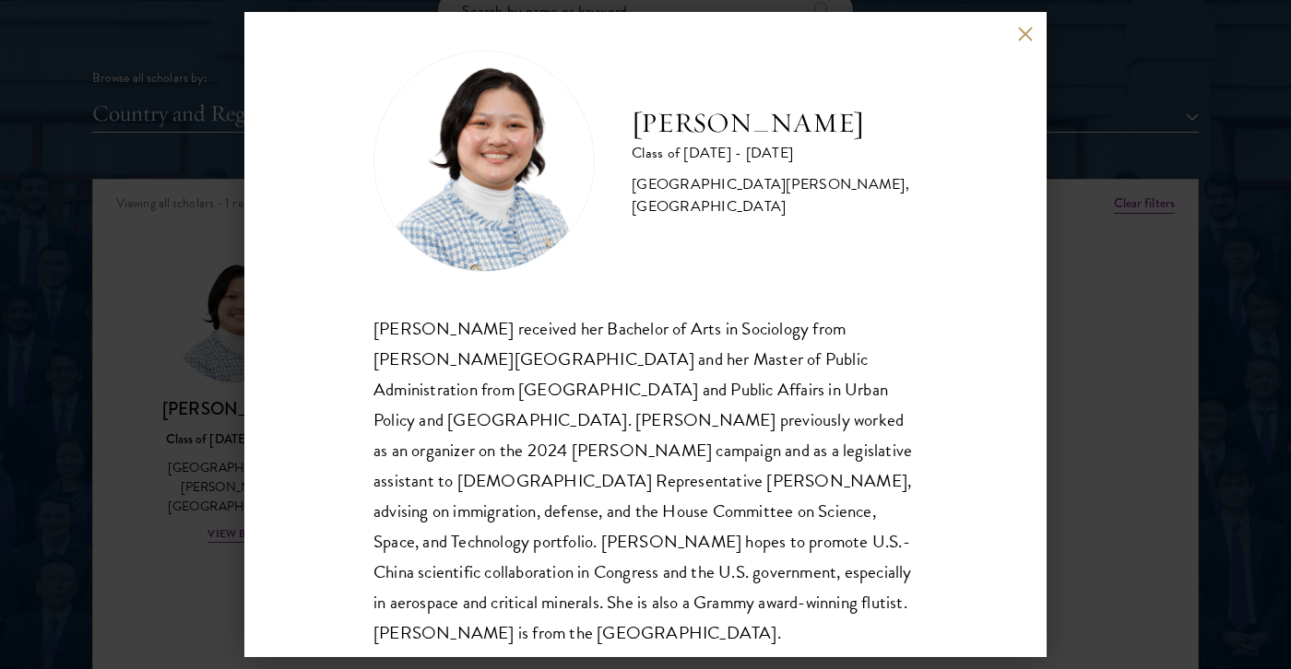
scroll to position [21, 0]
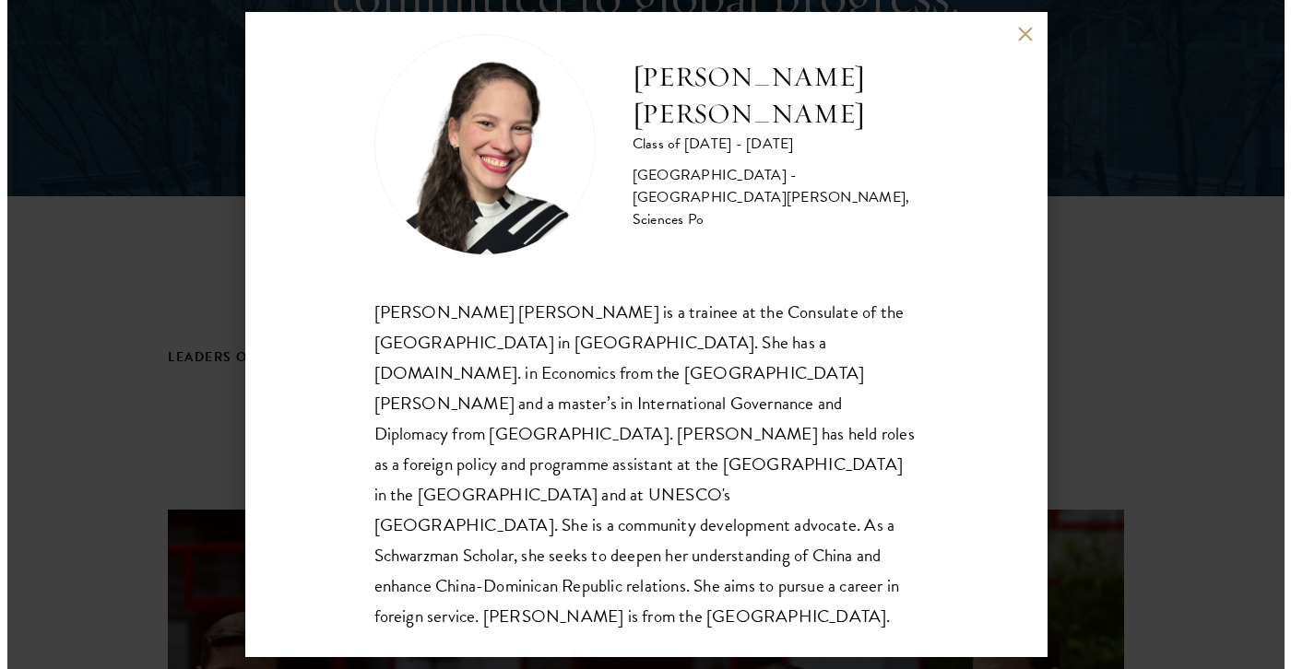
scroll to position [32, 0]
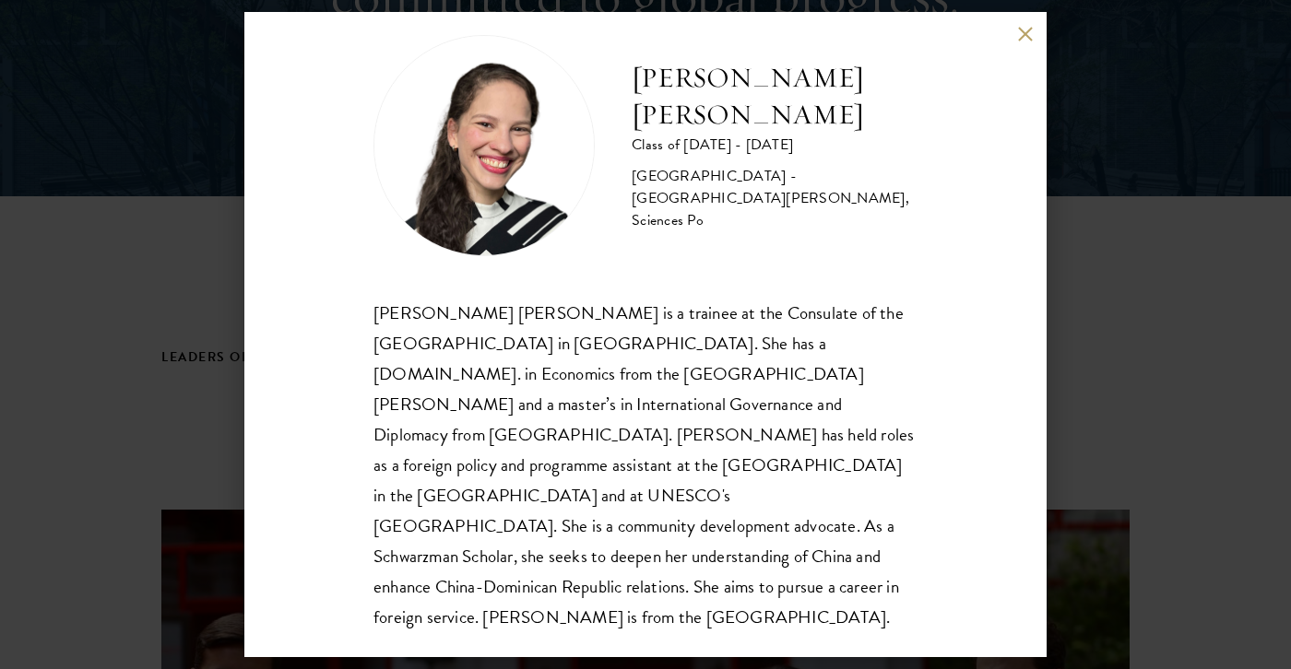
click at [1128, 48] on div "[PERSON_NAME] [PERSON_NAME] Class of [DATE] - [DATE] [GEOGRAPHIC_DATA] - [GEOGR…" at bounding box center [645, 334] width 1291 height 669
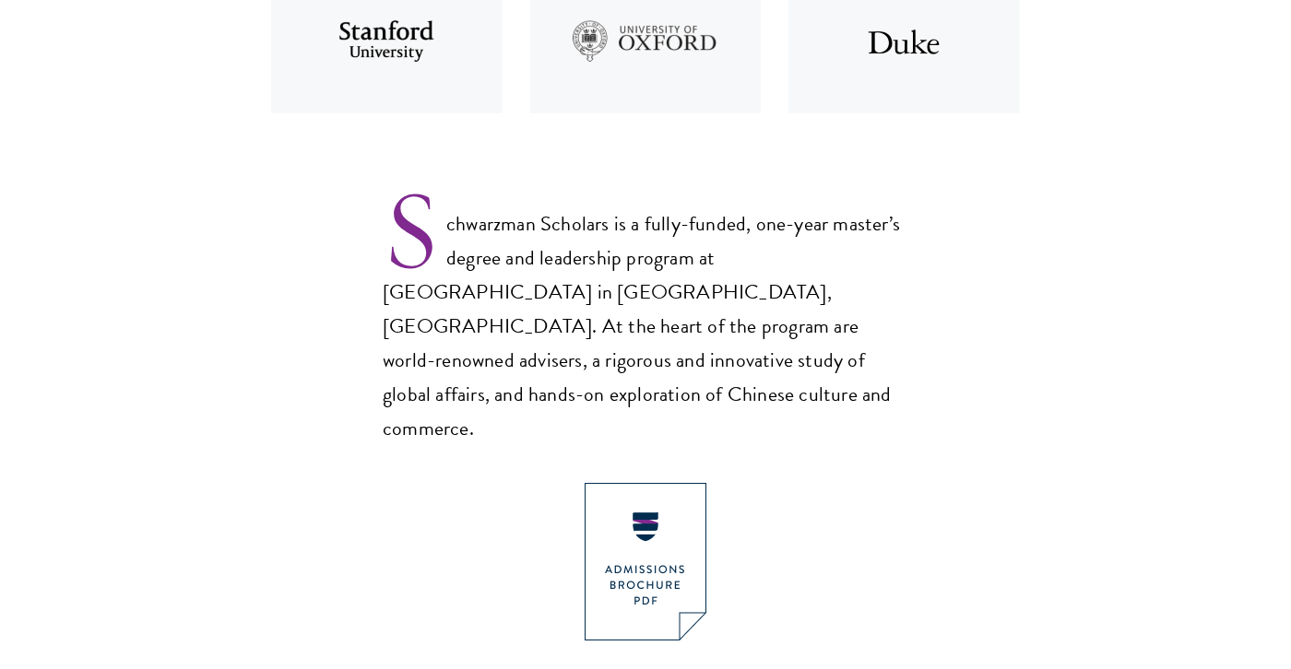
scroll to position [1207, 0]
